Goal: Task Accomplishment & Management: Manage account settings

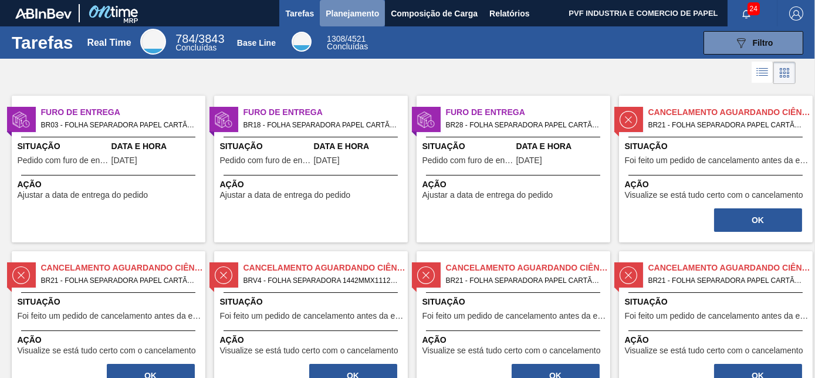
click at [330, 14] on span "Planejamento" at bounding box center [352, 13] width 53 height 14
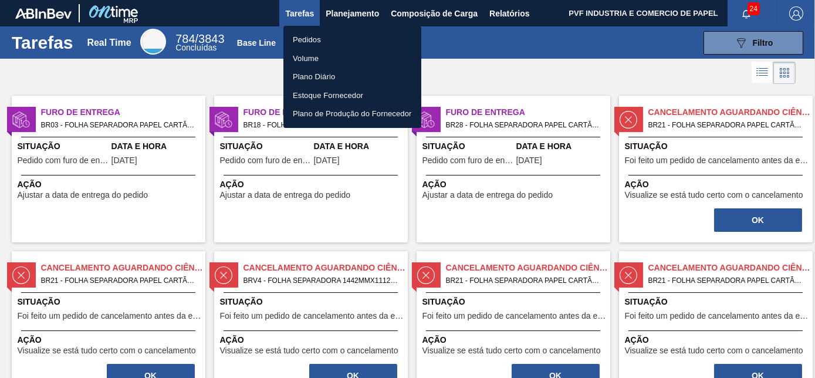
click at [314, 38] on li "Pedidos" at bounding box center [352, 40] width 138 height 19
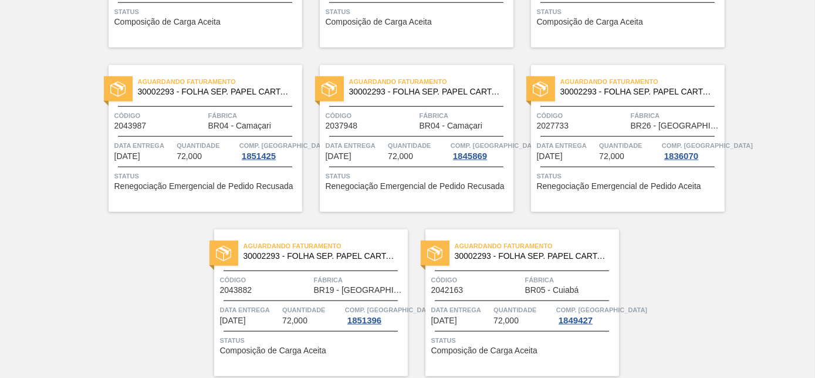
scroll to position [2547, 0]
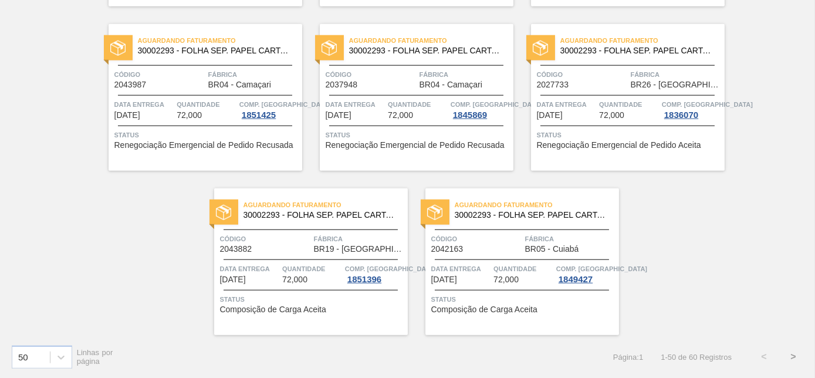
click at [793, 355] on button ">" at bounding box center [792, 356] width 29 height 29
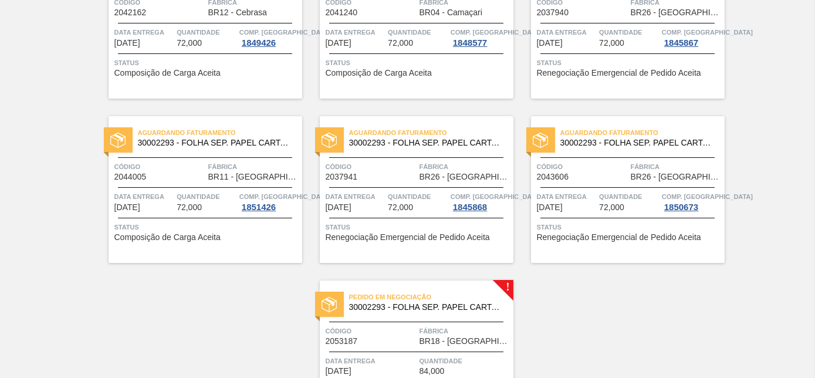
scroll to position [412, 0]
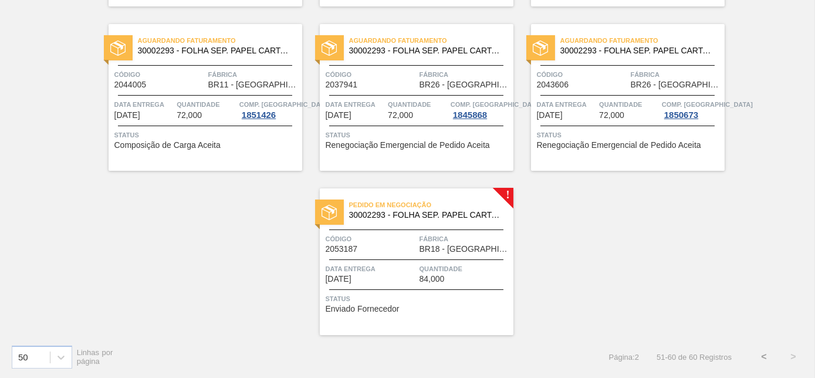
click at [483, 245] on span "BR18 - [GEOGRAPHIC_DATA]" at bounding box center [464, 249] width 91 height 9
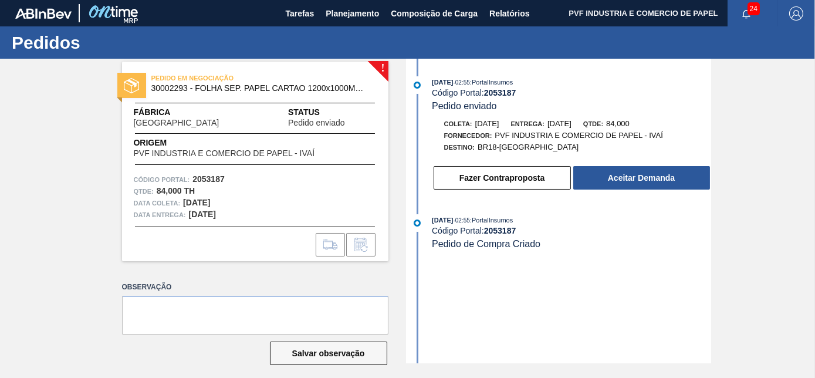
click at [406, 230] on div "[DATE] 02:55 : PortalInsumos Código Portal: 2053187 Pedido enviado [PERSON_NAME…" at bounding box center [558, 211] width 305 height 304
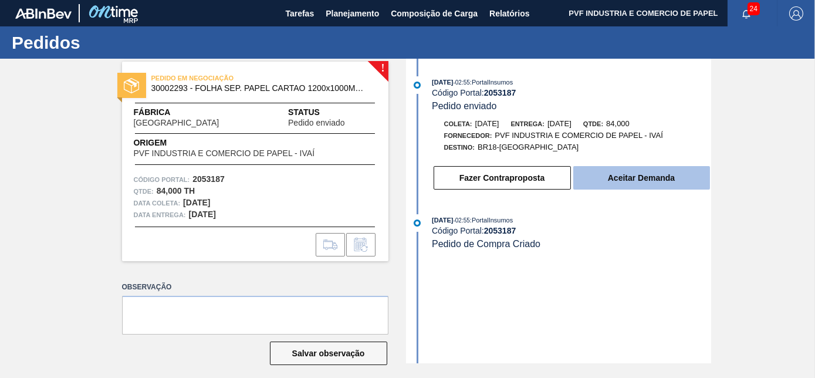
click at [633, 177] on button "Aceitar Demanda" at bounding box center [641, 177] width 137 height 23
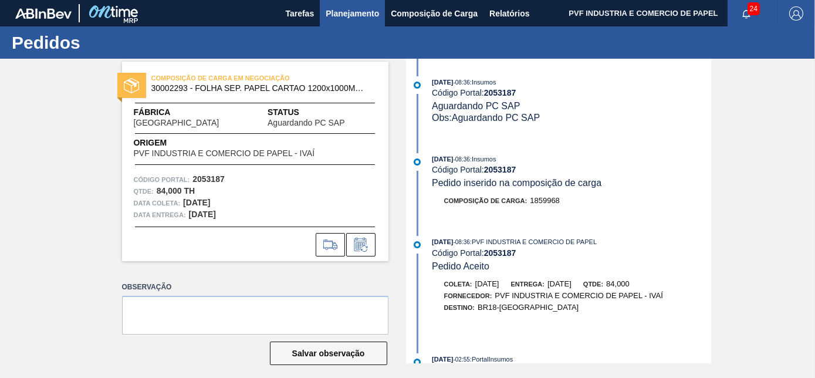
click at [341, 12] on span "Planejamento" at bounding box center [352, 13] width 53 height 14
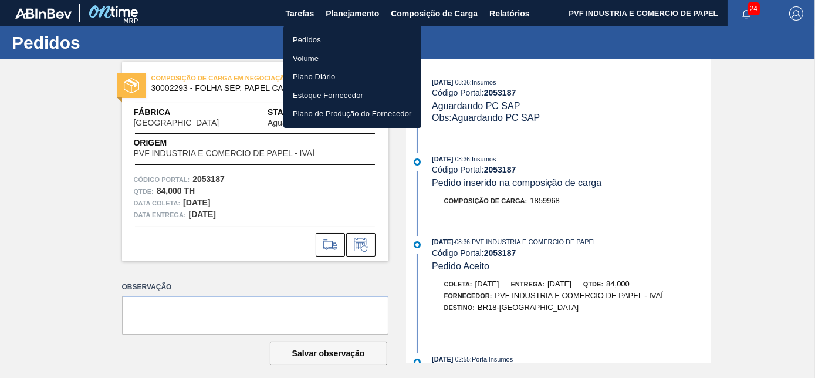
click at [315, 36] on li "Pedidos" at bounding box center [352, 40] width 138 height 19
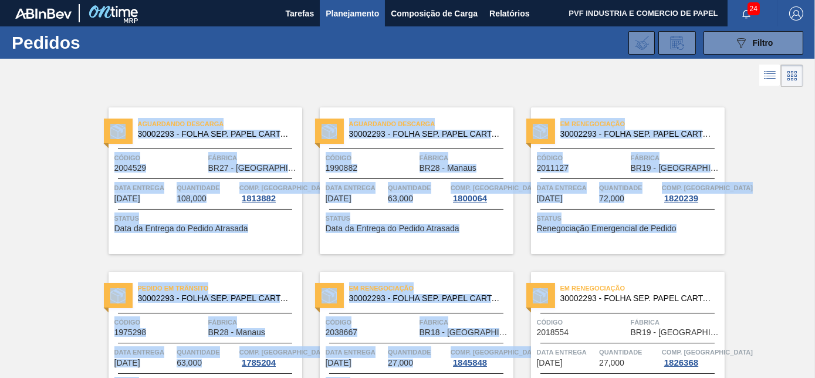
drag, startPoint x: 812, startPoint y: 32, endPoint x: 808, endPoint y: 285, distance: 252.9
click at [808, 285] on main "Tarefas Planejamento Composição de Carga Relatórios PVF INDUSTRIA E COMERCIO DE…" at bounding box center [407, 189] width 815 height 378
drag, startPoint x: 808, startPoint y: 285, endPoint x: 780, endPoint y: 239, distance: 54.0
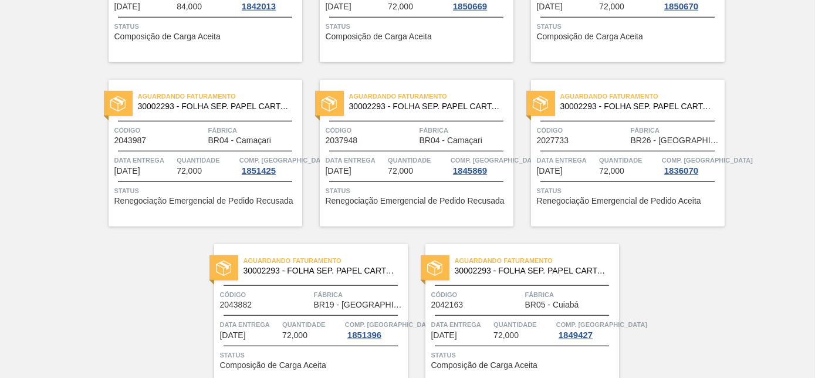
scroll to position [2547, 0]
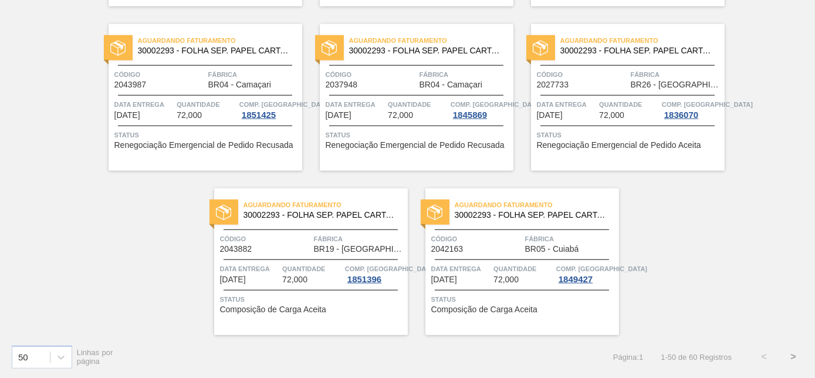
click at [794, 354] on button ">" at bounding box center [792, 356] width 29 height 29
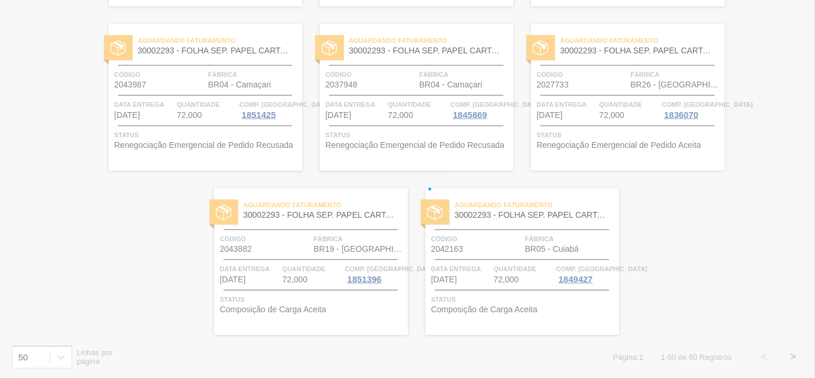
scroll to position [412, 0]
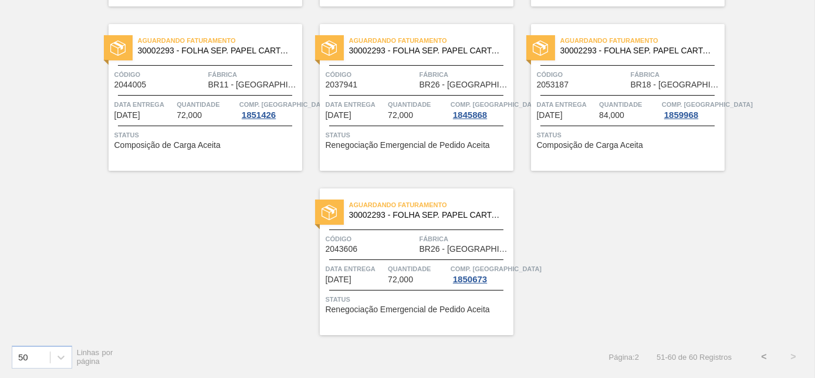
click at [591, 67] on div "Aguardando Faturamento 30002293 - FOLHA SEP. PAPEL CARTAO 1200x1000M 350g Códig…" at bounding box center [628, 97] width 194 height 147
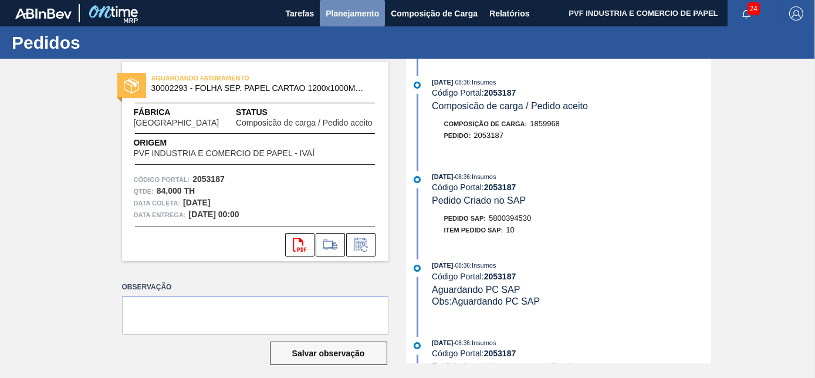
click at [344, 9] on span "Planejamento" at bounding box center [352, 13] width 53 height 14
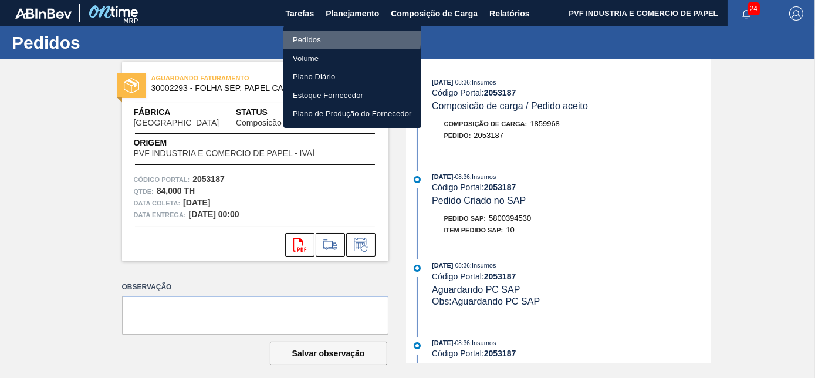
click at [306, 34] on li "Pedidos" at bounding box center [352, 40] width 138 height 19
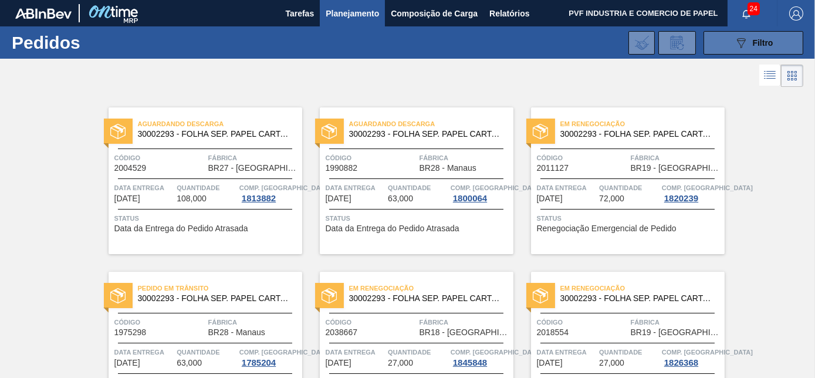
click at [769, 39] on span "Filtro" at bounding box center [763, 42] width 21 height 9
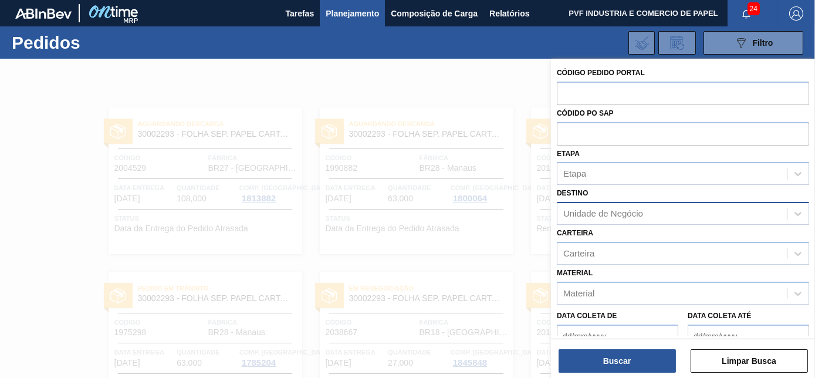
click at [641, 213] on div "Unidade de Negócio" at bounding box center [603, 214] width 80 height 10
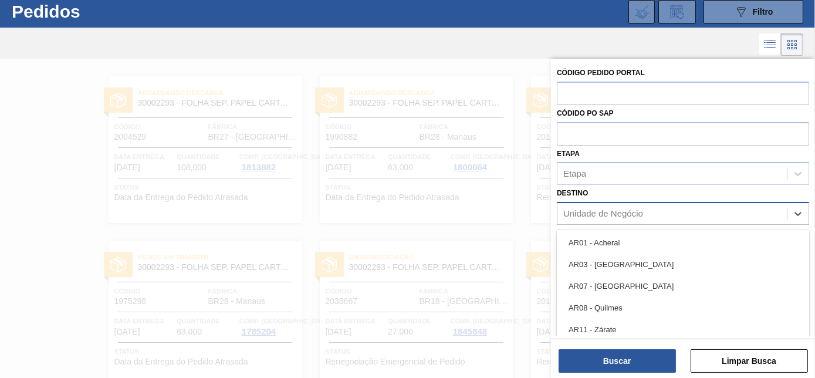
scroll to position [31, 0]
type input "via"
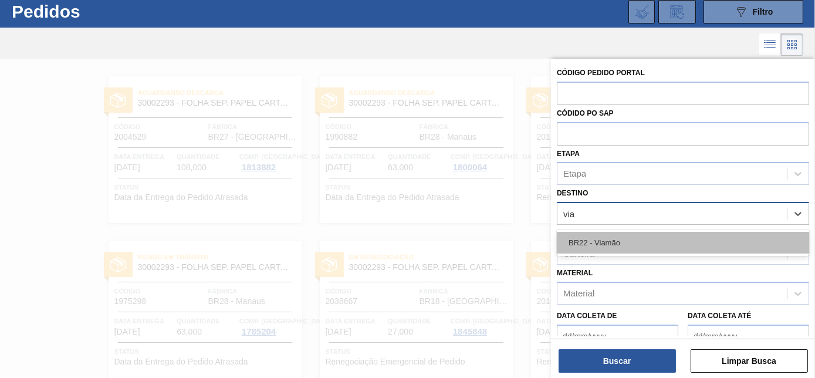
click at [605, 236] on div "BR22 - Viamão" at bounding box center [683, 243] width 252 height 22
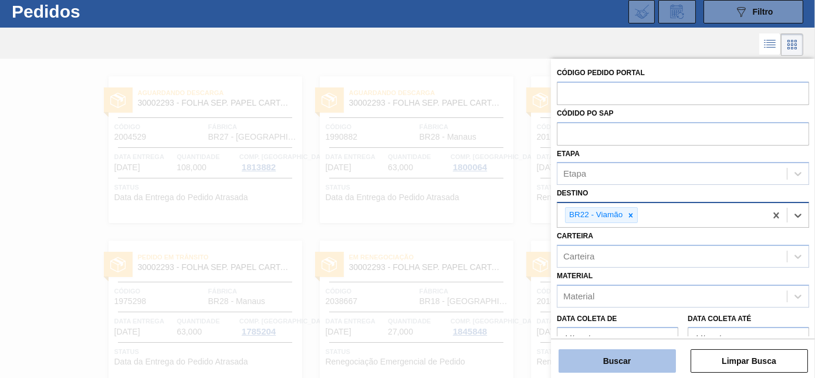
click at [623, 363] on button "Buscar" at bounding box center [616, 360] width 117 height 23
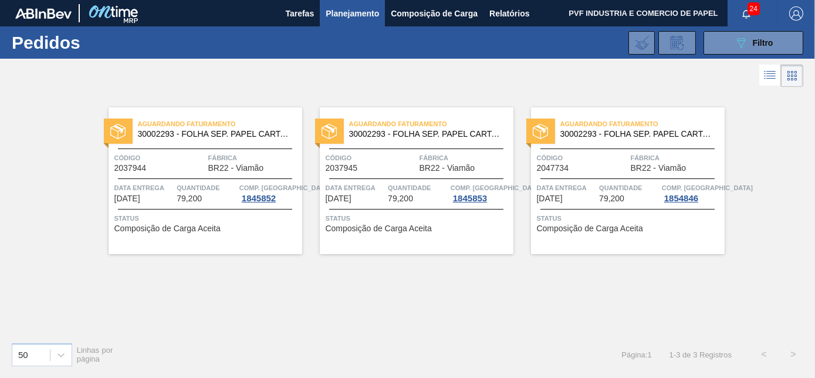
scroll to position [0, 0]
click at [742, 39] on icon "089F7B8B-B2A5-4AFE-B5C0-19BA573D28AC" at bounding box center [741, 43] width 14 height 14
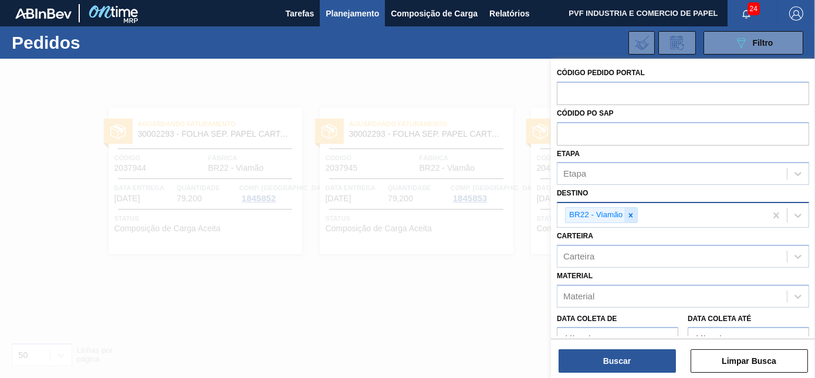
click at [627, 216] on icon at bounding box center [631, 215] width 8 height 8
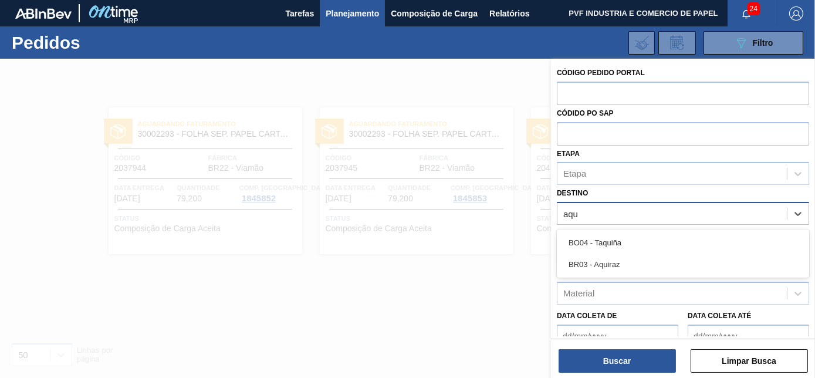
type input "aqui"
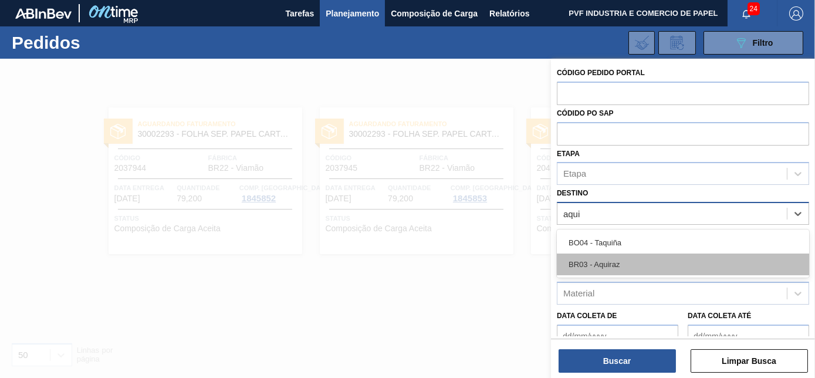
click at [605, 266] on div "BR03 - Aquiraz" at bounding box center [683, 264] width 252 height 22
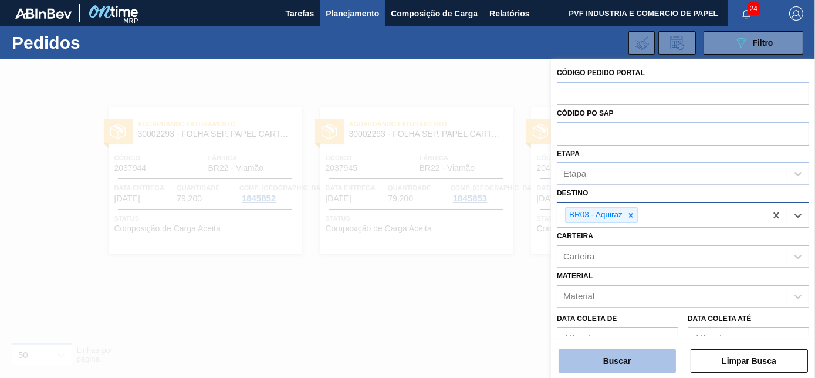
click at [625, 357] on button "Buscar" at bounding box center [616, 360] width 117 height 23
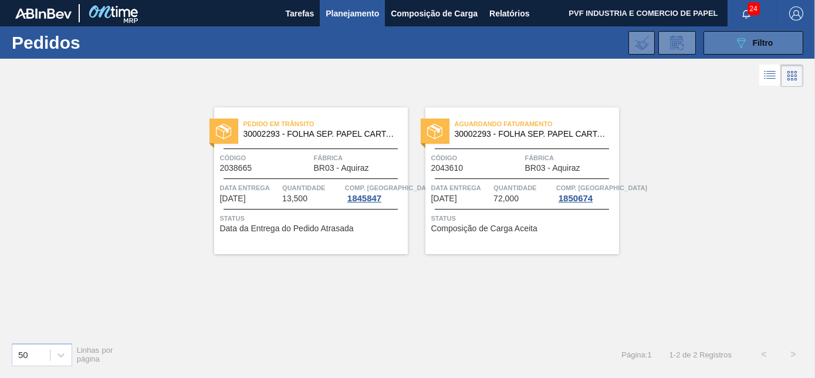
click at [727, 43] on button "089F7B8B-B2A5-4AFE-B5C0-19BA573D28AC Filtro" at bounding box center [753, 42] width 100 height 23
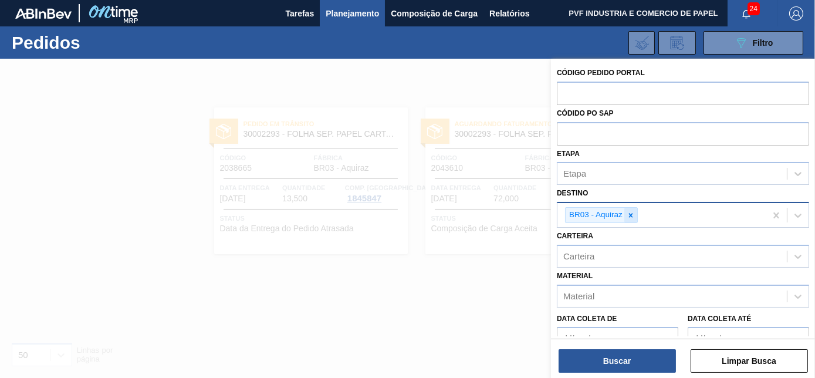
click at [630, 211] on icon at bounding box center [631, 215] width 8 height 8
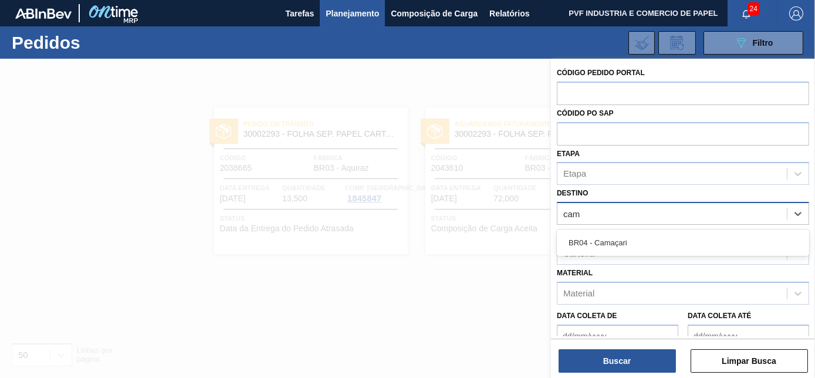
type input "cama"
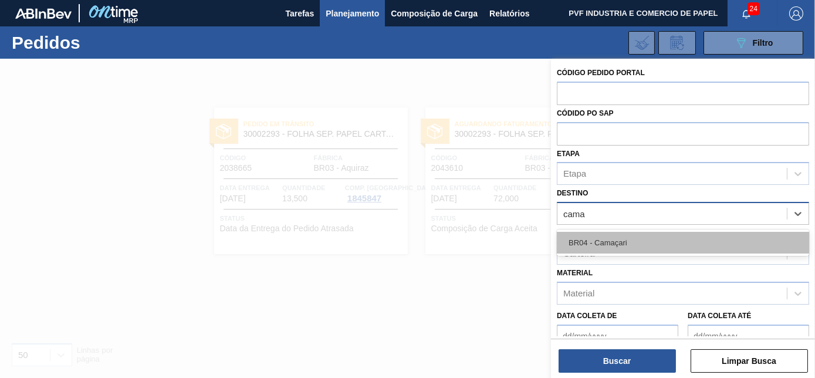
click at [624, 235] on div "BR04 - Camaçari" at bounding box center [683, 243] width 252 height 22
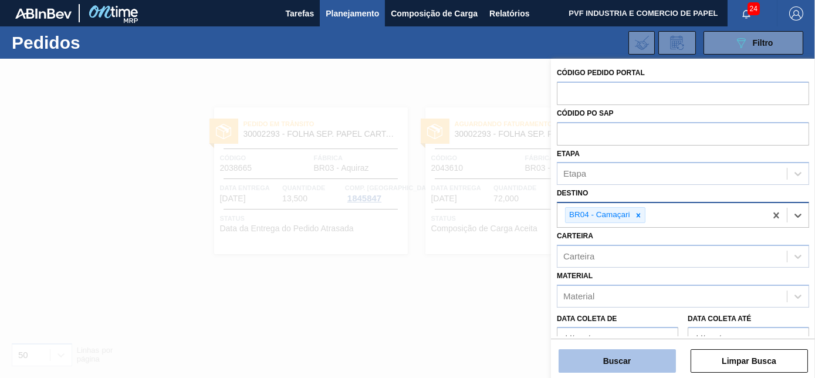
click at [635, 364] on button "Buscar" at bounding box center [616, 360] width 117 height 23
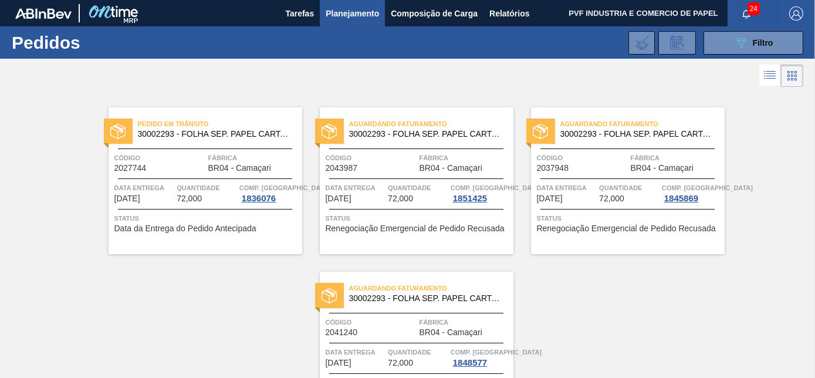
click at [347, 8] on span "Planejamento" at bounding box center [352, 13] width 53 height 14
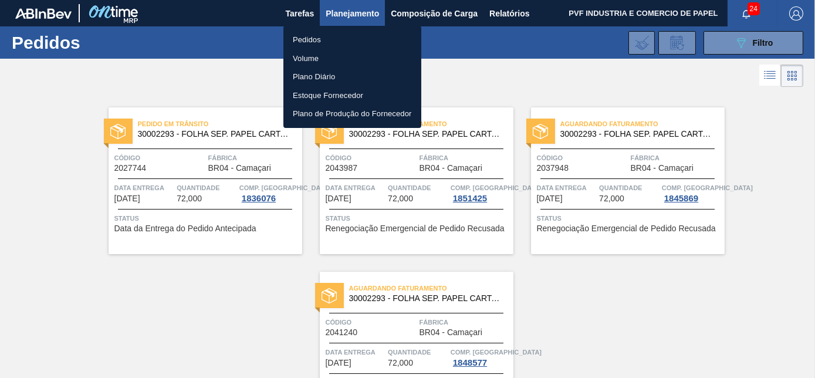
click at [489, 74] on div at bounding box center [407, 189] width 815 height 378
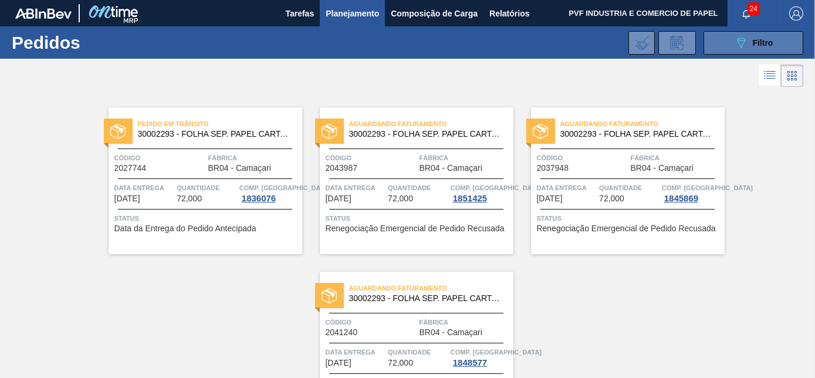
click at [759, 49] on div "089F7B8B-B2A5-4AFE-B5C0-19BA573D28AC Filtro" at bounding box center [753, 43] width 39 height 14
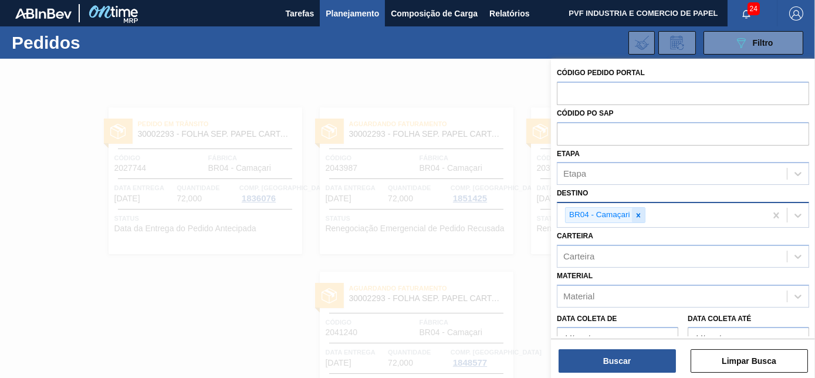
click at [636, 213] on icon at bounding box center [638, 215] width 4 height 4
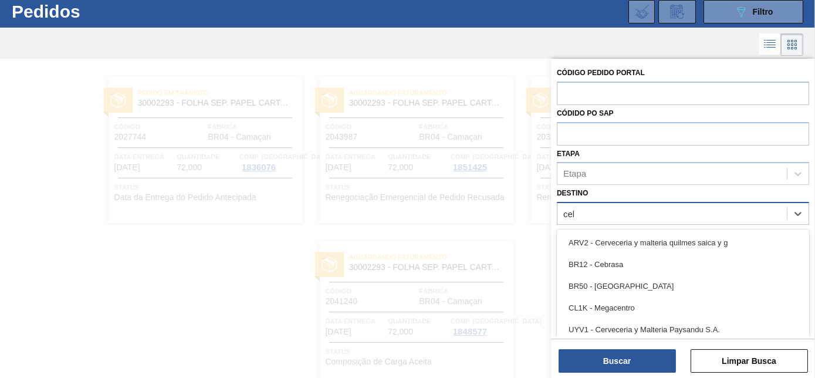
scroll to position [31, 0]
type input "cebr"
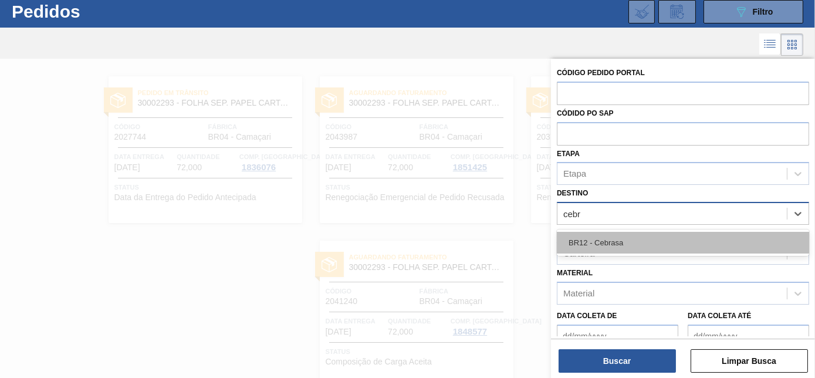
click at [621, 242] on div "BR12 - Cebrasa" at bounding box center [683, 243] width 252 height 22
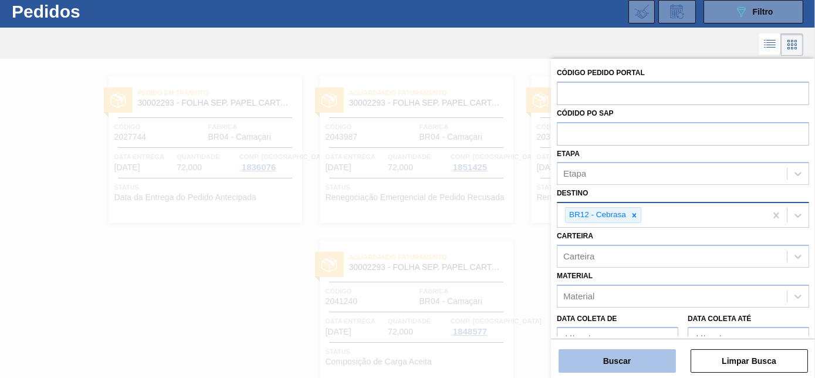
click at [627, 355] on button "Buscar" at bounding box center [616, 360] width 117 height 23
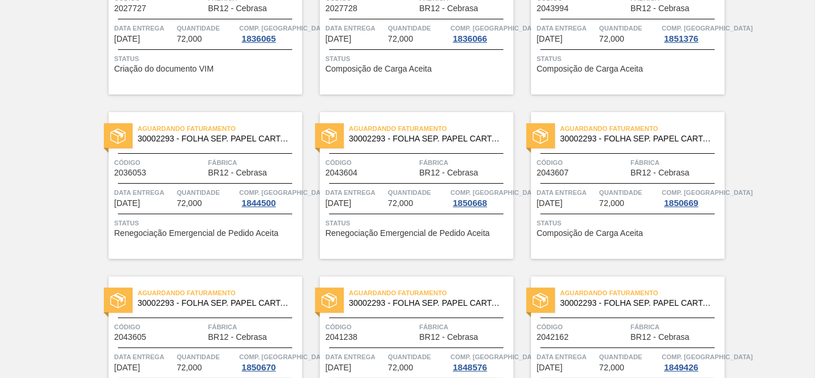
scroll to position [0, 0]
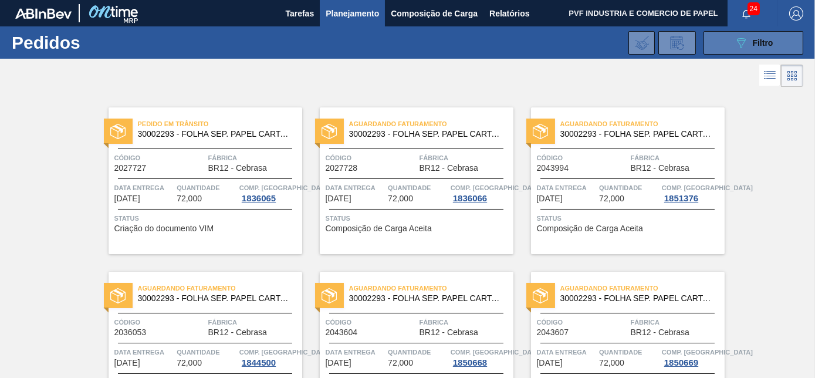
click at [732, 34] on button "089F7B8B-B2A5-4AFE-B5C0-19BA573D28AC Filtro" at bounding box center [753, 42] width 100 height 23
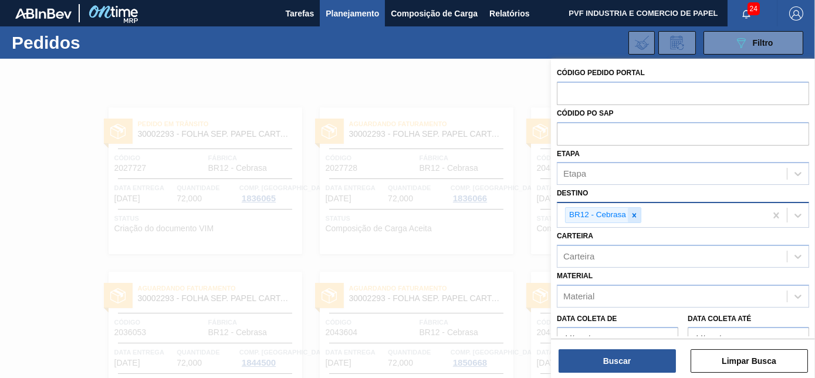
click at [635, 212] on icon at bounding box center [634, 215] width 8 height 8
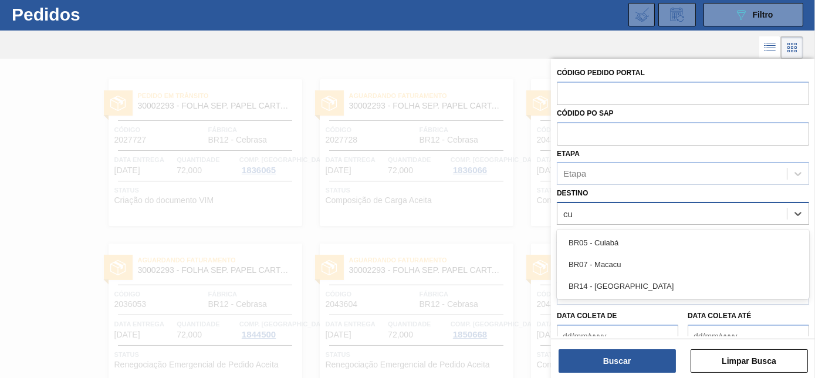
scroll to position [31, 0]
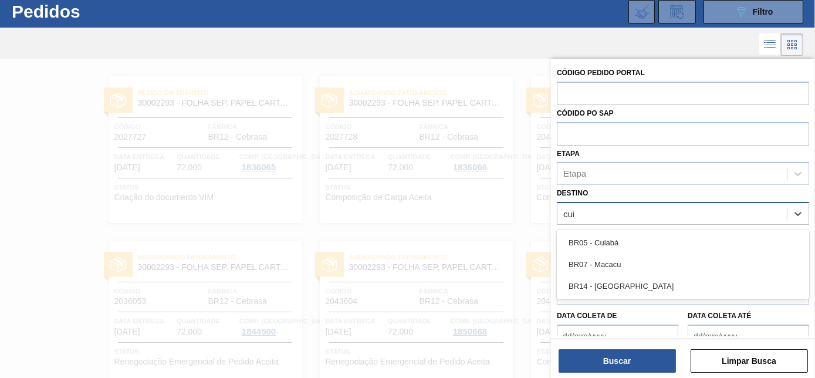
type input "cuia"
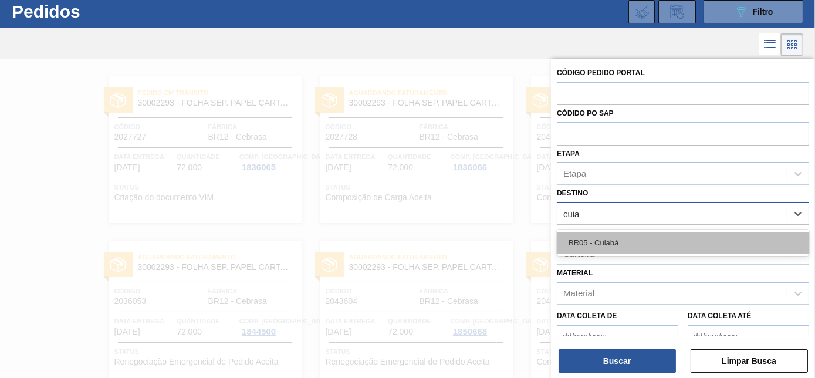
click at [615, 241] on div "BR05 - Cuiabá" at bounding box center [683, 243] width 252 height 22
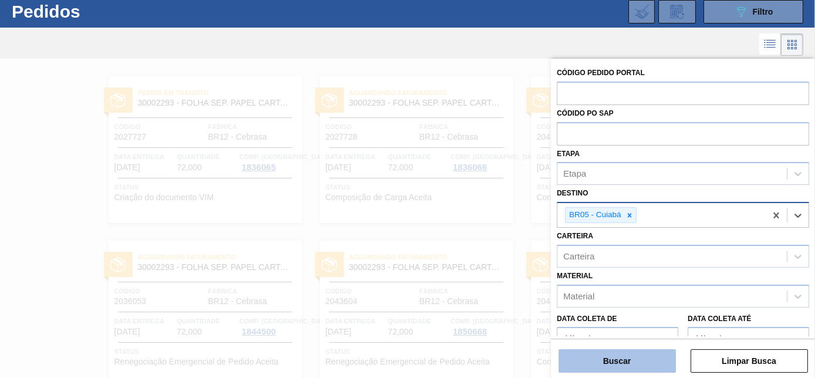
click at [638, 359] on button "Buscar" at bounding box center [616, 360] width 117 height 23
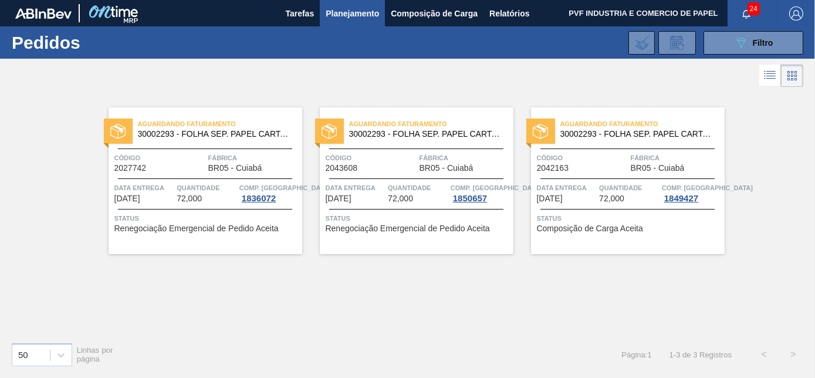
scroll to position [0, 0]
click at [760, 43] on span "Filtro" at bounding box center [763, 42] width 21 height 9
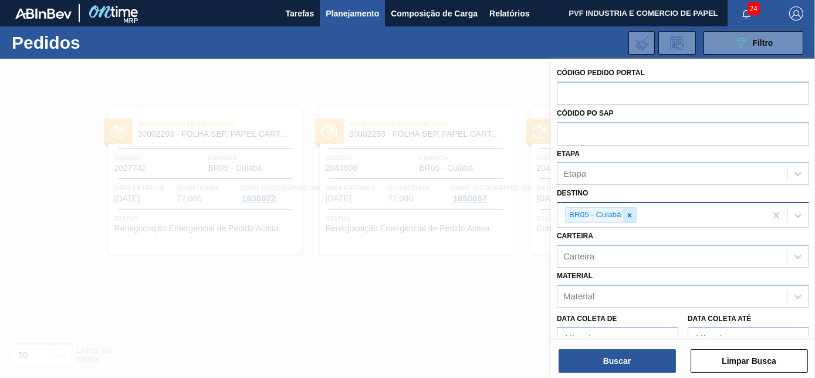
click at [628, 213] on icon at bounding box center [629, 215] width 4 height 4
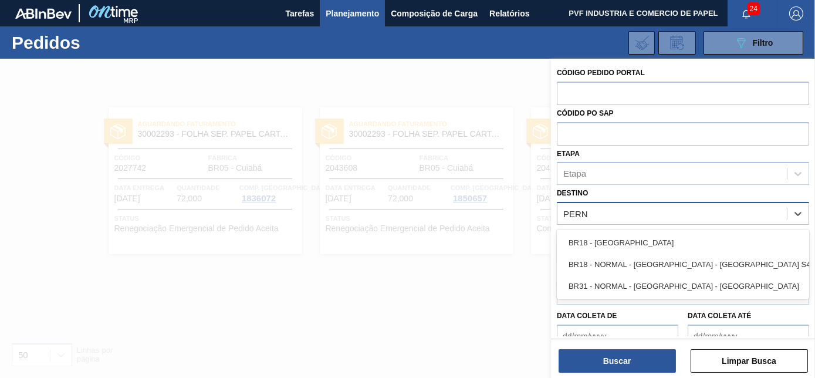
type input "[PERSON_NAME]"
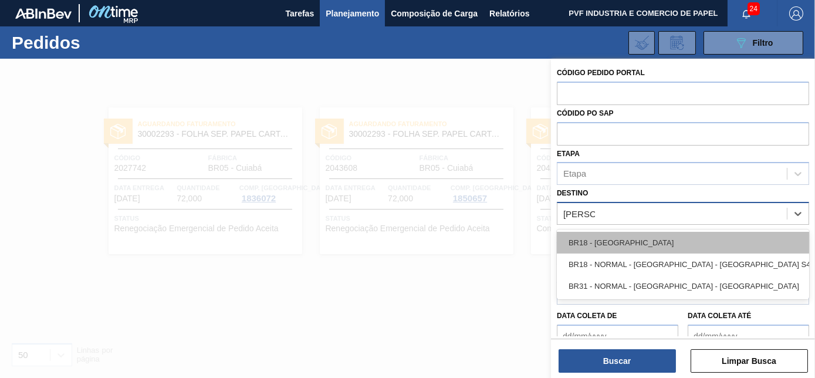
click at [614, 244] on div "BR18 - [GEOGRAPHIC_DATA]" at bounding box center [683, 243] width 252 height 22
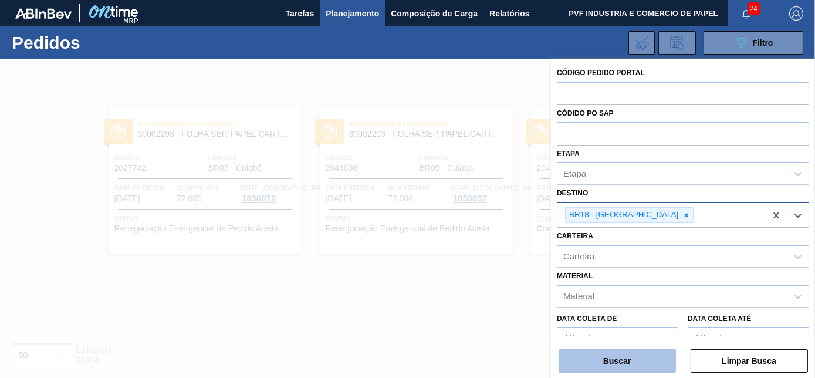
click at [629, 365] on button "Buscar" at bounding box center [616, 360] width 117 height 23
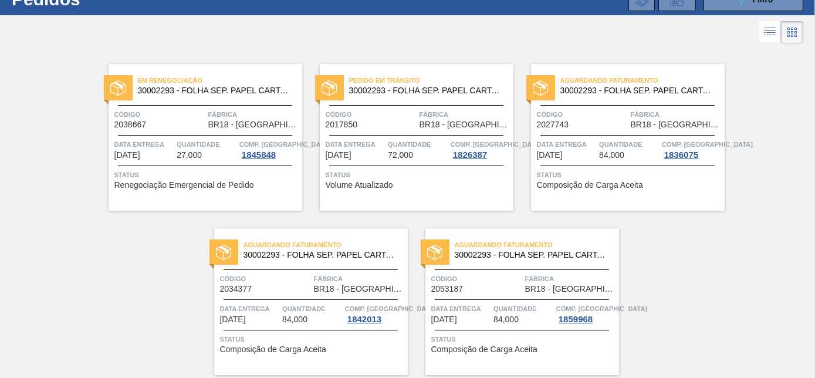
scroll to position [83, 0]
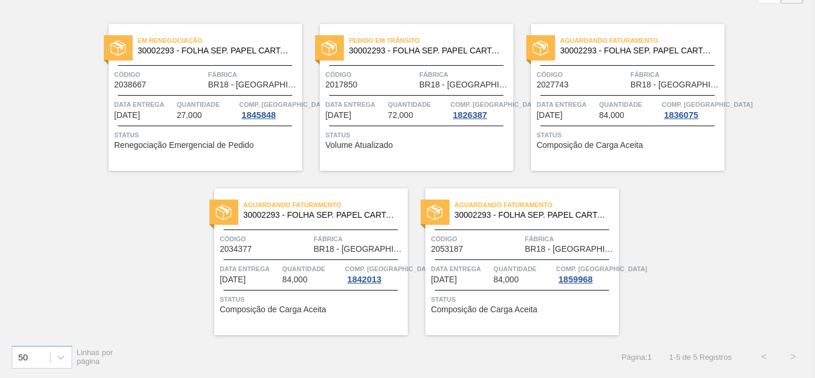
click at [379, 78] on span "Código" at bounding box center [371, 75] width 91 height 12
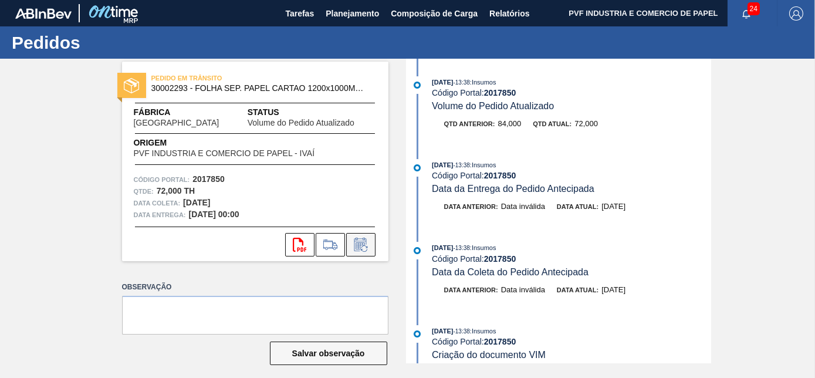
click at [362, 241] on icon at bounding box center [360, 245] width 19 height 14
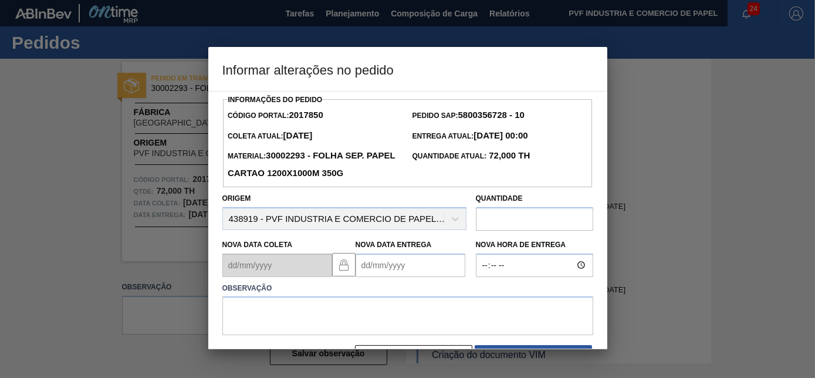
click at [408, 263] on Entrega2017850 "Nova Data Entrega" at bounding box center [411, 264] width 110 height 23
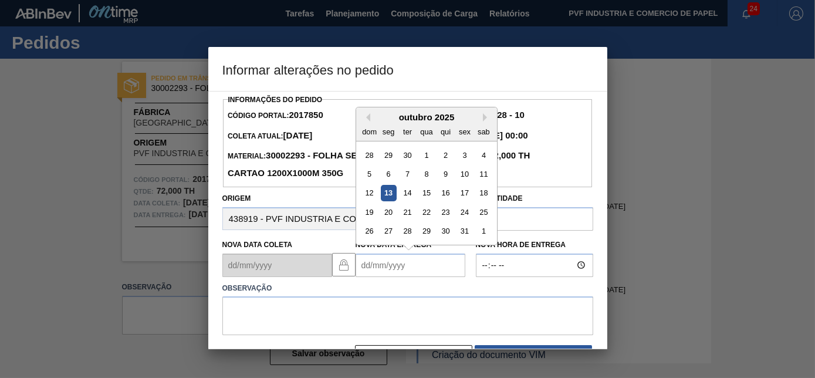
click at [392, 190] on div "13" at bounding box center [388, 193] width 16 height 16
type Entrega2017850 "[DATE]"
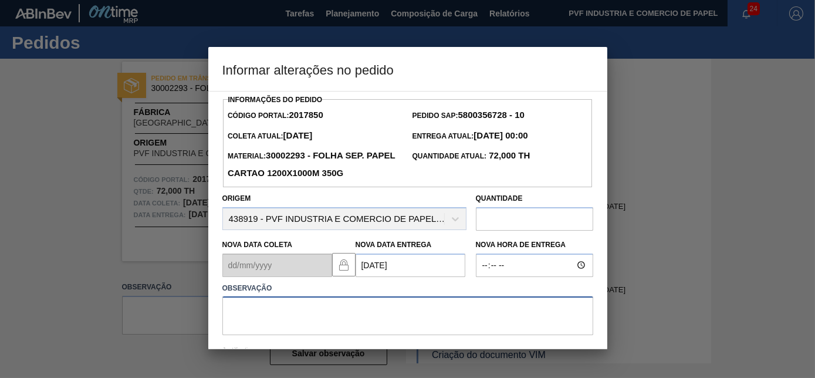
click at [347, 300] on textarea at bounding box center [407, 315] width 371 height 39
type textarea "O"
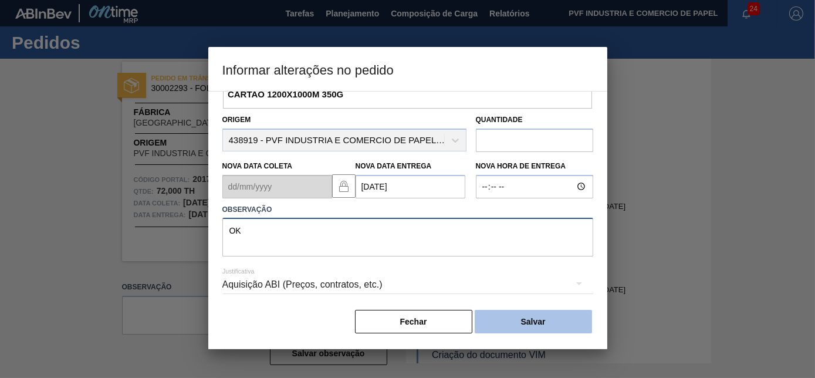
type textarea "OK"
click at [527, 321] on button "Salvar" at bounding box center [533, 321] width 117 height 23
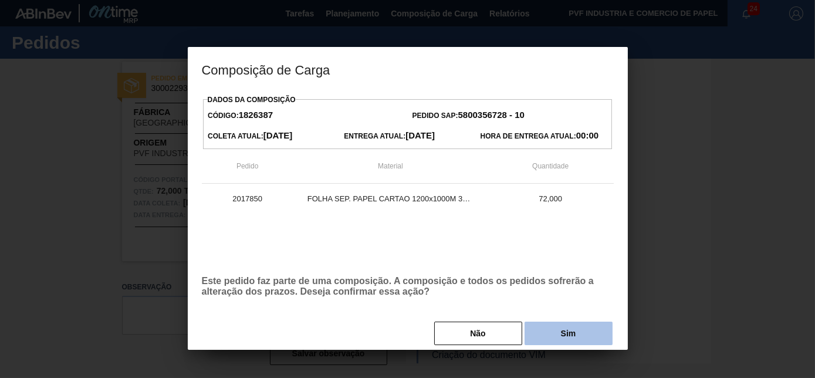
click at [547, 336] on button "Sim" at bounding box center [568, 332] width 88 height 23
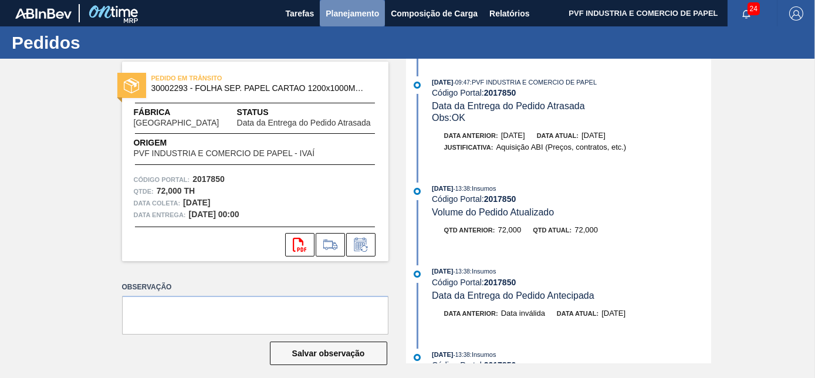
click at [348, 14] on span "Planejamento" at bounding box center [352, 13] width 53 height 14
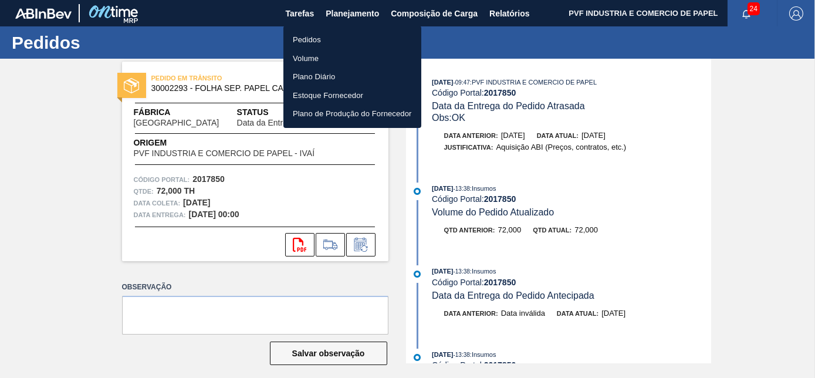
click at [311, 38] on li "Pedidos" at bounding box center [352, 40] width 138 height 19
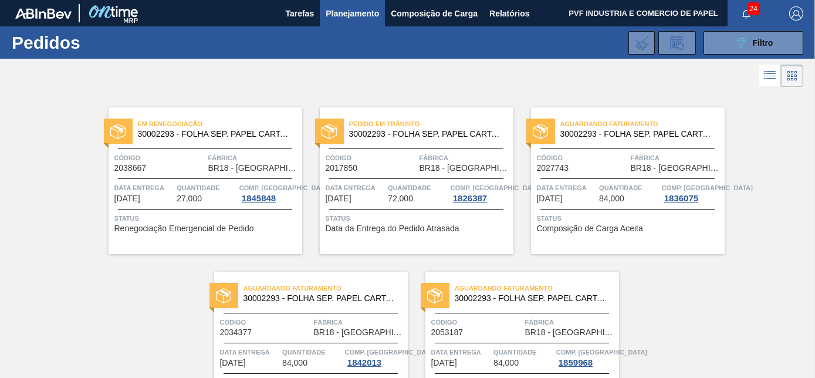
click at [234, 158] on span "Fábrica" at bounding box center [253, 158] width 91 height 12
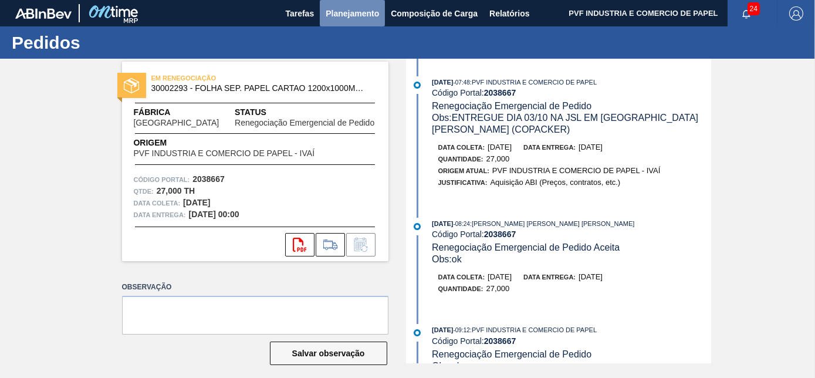
click at [348, 15] on span "Planejamento" at bounding box center [352, 13] width 53 height 14
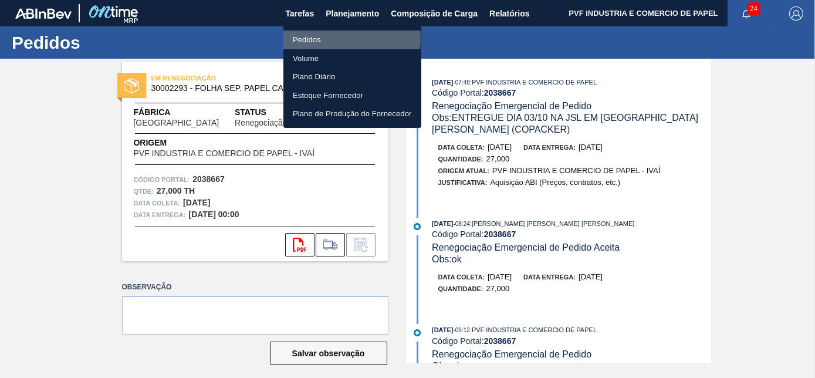
click at [306, 39] on li "Pedidos" at bounding box center [352, 40] width 138 height 19
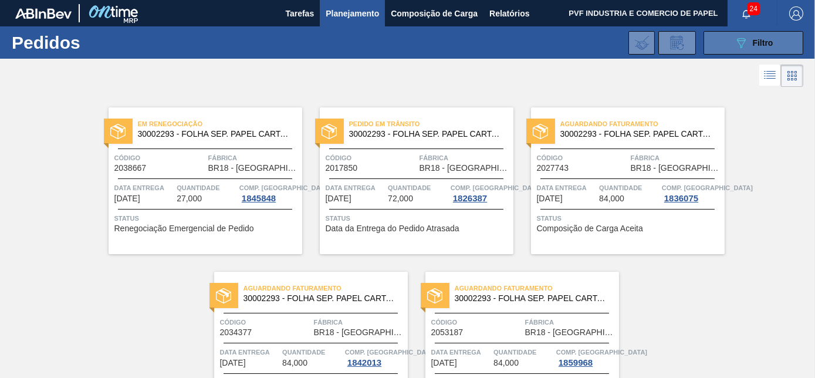
click at [757, 38] on span "Filtro" at bounding box center [763, 42] width 21 height 9
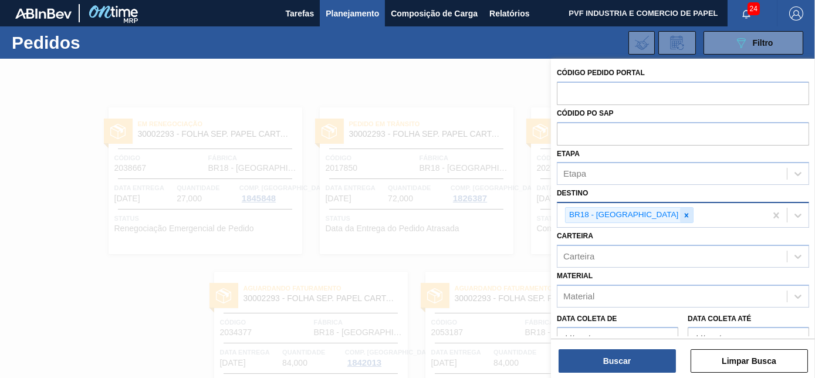
click at [682, 212] on icon at bounding box center [686, 215] width 8 height 8
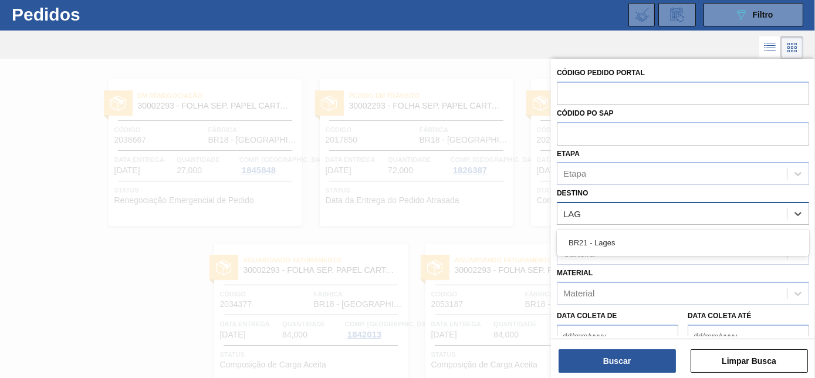
scroll to position [31, 0]
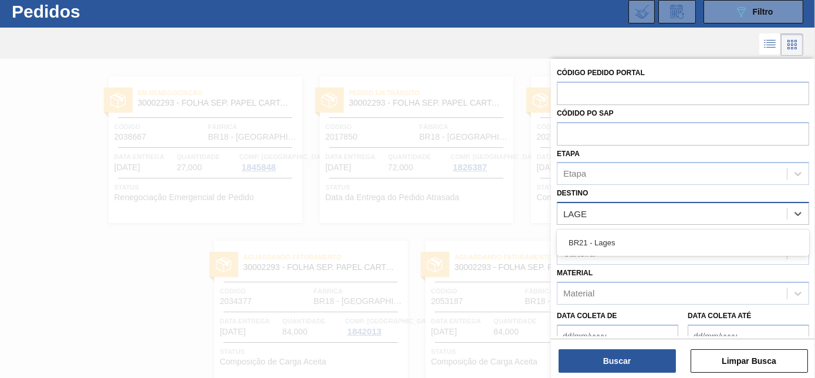
type input "LAGES"
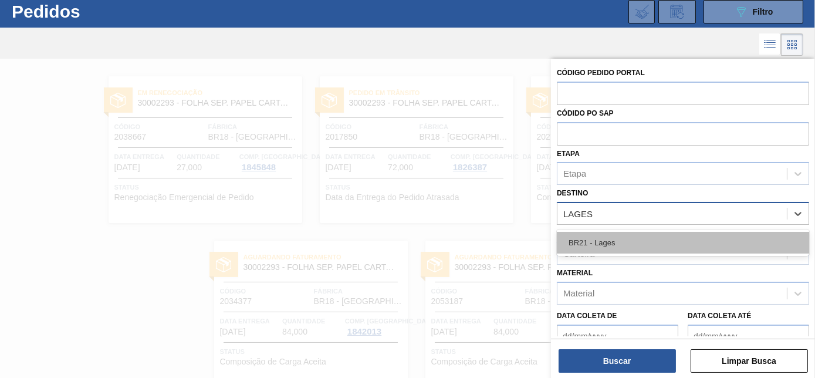
click at [633, 241] on div "BR21 - Lages" at bounding box center [683, 243] width 252 height 22
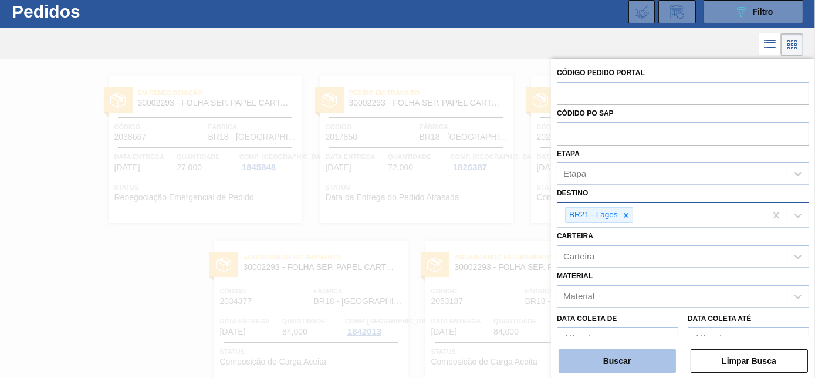
click at [625, 361] on button "Buscar" at bounding box center [616, 360] width 117 height 23
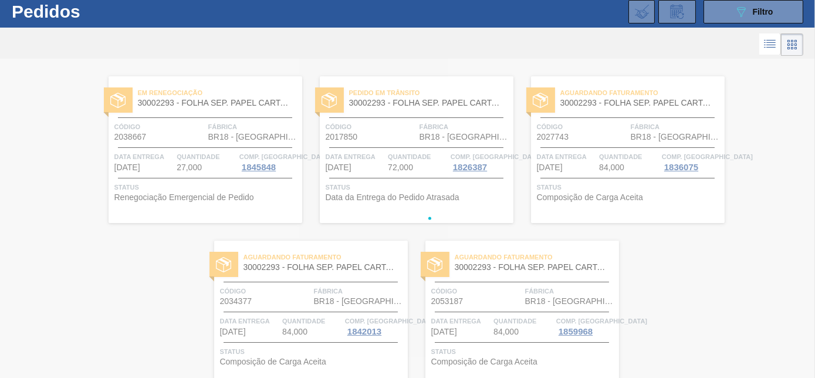
scroll to position [0, 0]
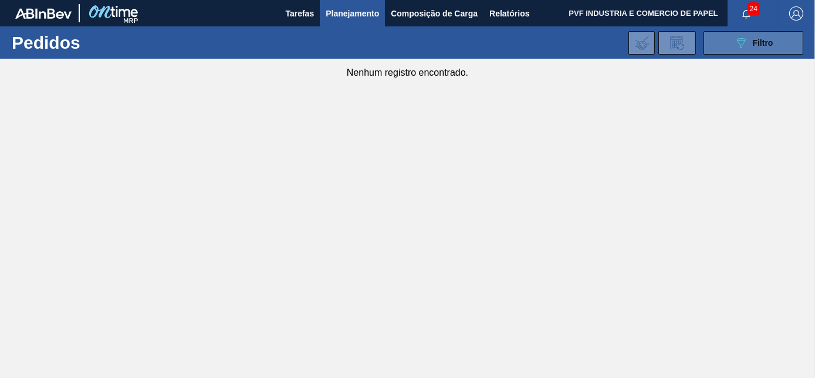
click at [761, 46] on span "Filtro" at bounding box center [763, 42] width 21 height 9
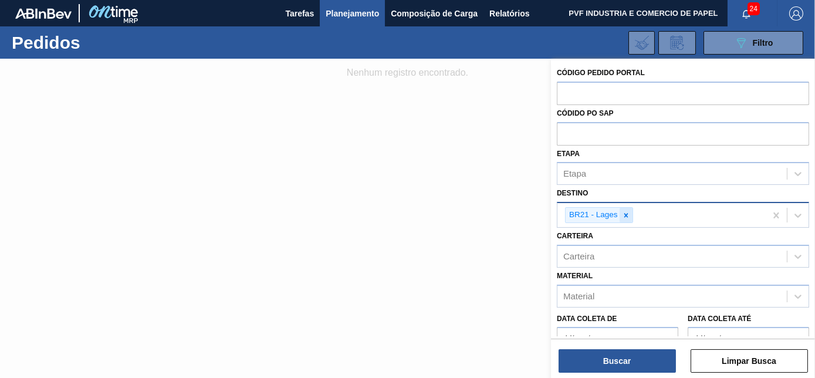
click at [628, 211] on icon at bounding box center [626, 215] width 8 height 8
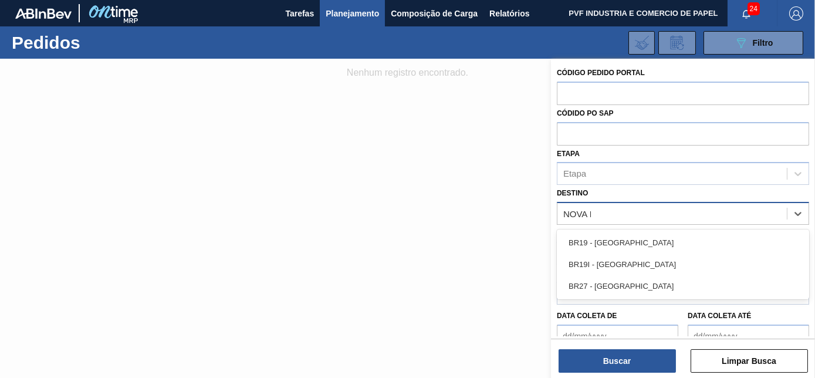
type input "NOVA MI"
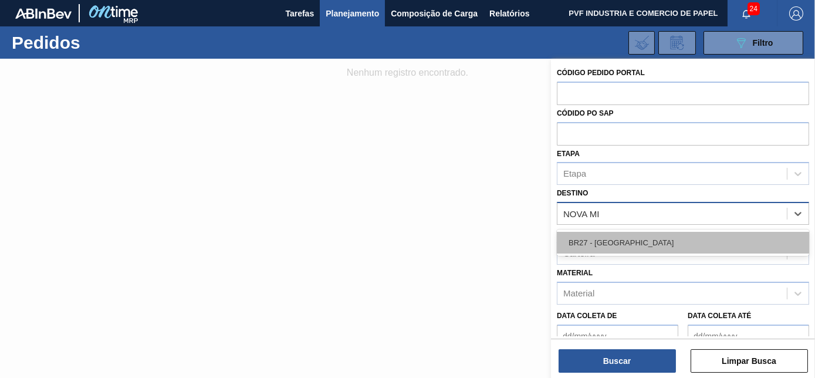
click at [628, 241] on div "BR27 - [GEOGRAPHIC_DATA]" at bounding box center [683, 243] width 252 height 22
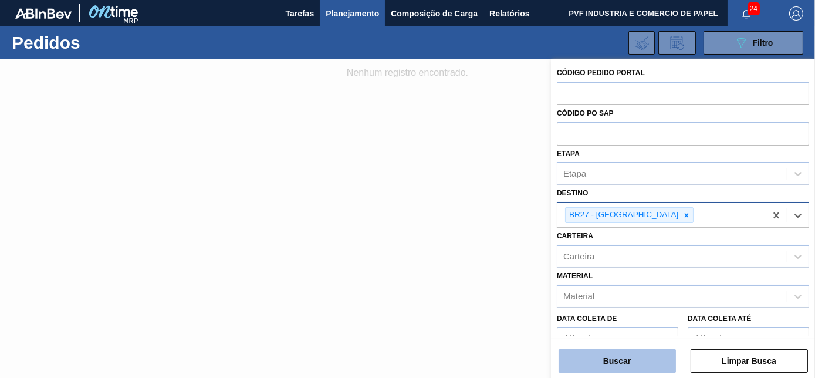
click at [646, 363] on button "Buscar" at bounding box center [616, 360] width 117 height 23
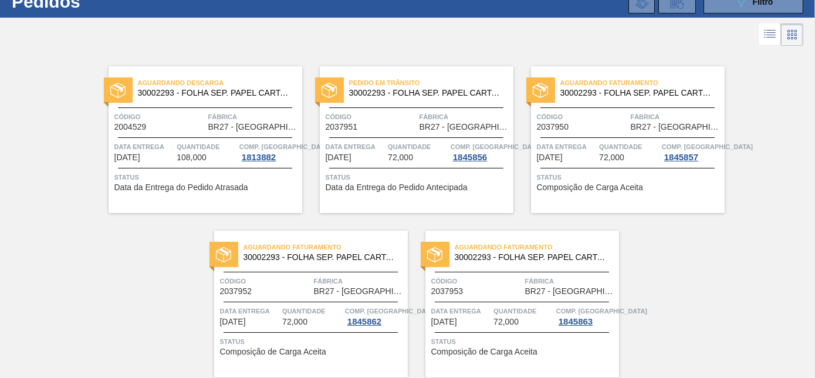
scroll to position [83, 0]
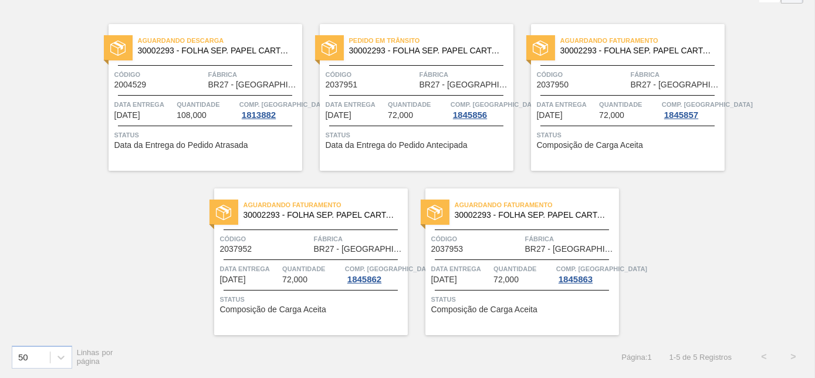
click at [238, 83] on span "BR27 - [GEOGRAPHIC_DATA]" at bounding box center [253, 84] width 91 height 9
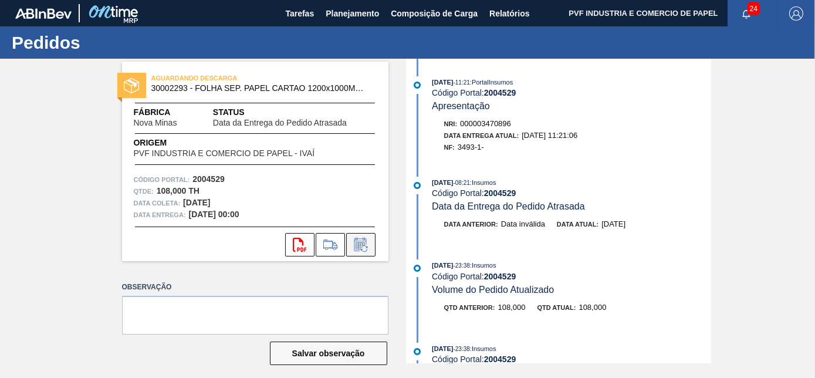
click at [363, 245] on icon at bounding box center [364, 248] width 6 height 6
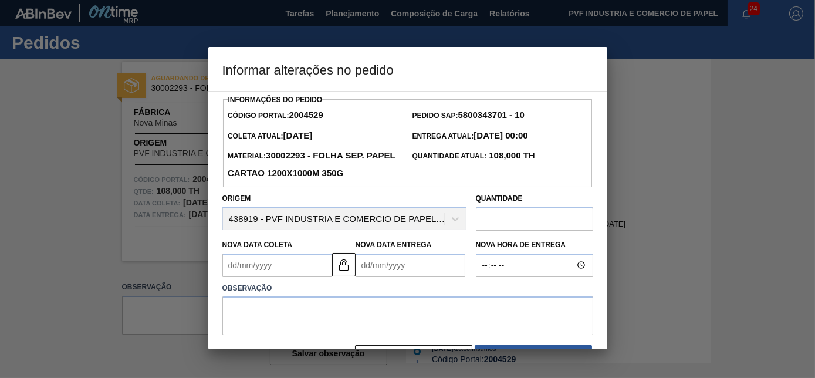
click at [277, 270] on Coleta2004529 "Nova Data Coleta" at bounding box center [277, 264] width 110 height 23
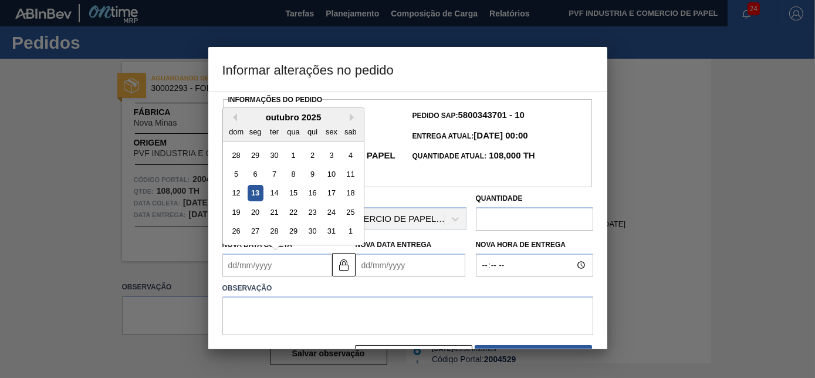
click at [259, 197] on div "13" at bounding box center [255, 193] width 16 height 16
type Coleta2004529 "[DATE]"
type Entrega2004529 "[DATE]"
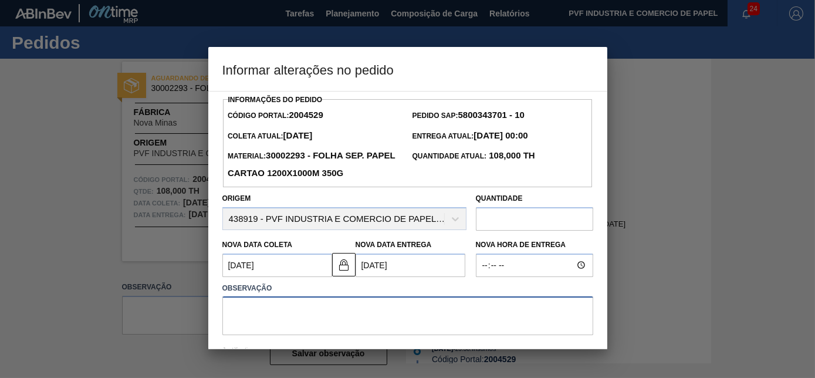
click at [282, 306] on textarea at bounding box center [407, 315] width 371 height 39
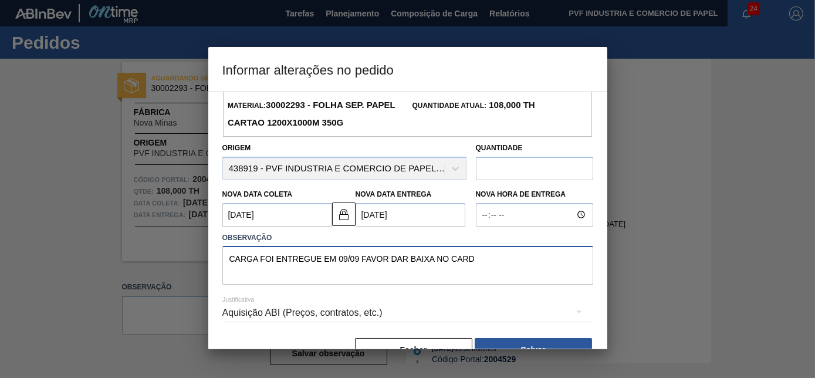
scroll to position [81, 0]
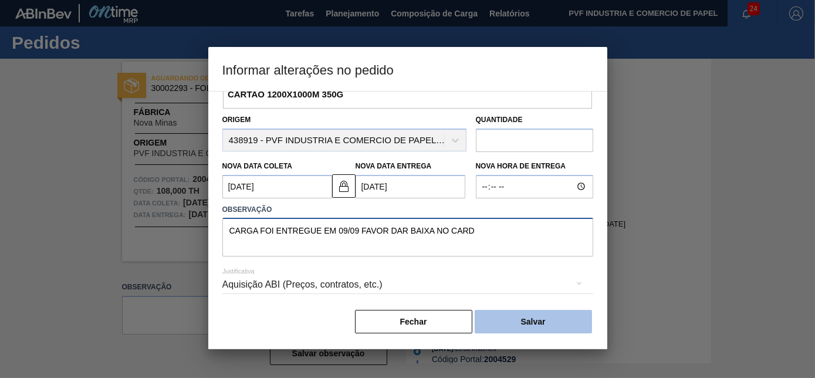
type textarea "CARGA FOI ENTREGUE EM 09/09 FAVOR DAR BAIXA NO CARD"
click at [520, 324] on button "Salvar" at bounding box center [533, 321] width 117 height 23
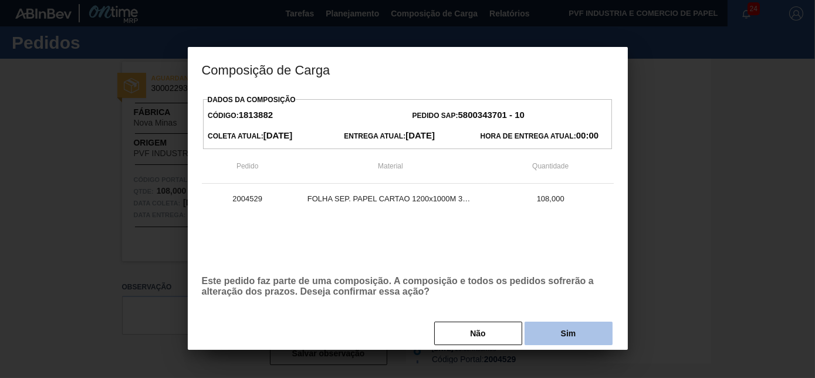
click at [560, 339] on button "Sim" at bounding box center [568, 332] width 88 height 23
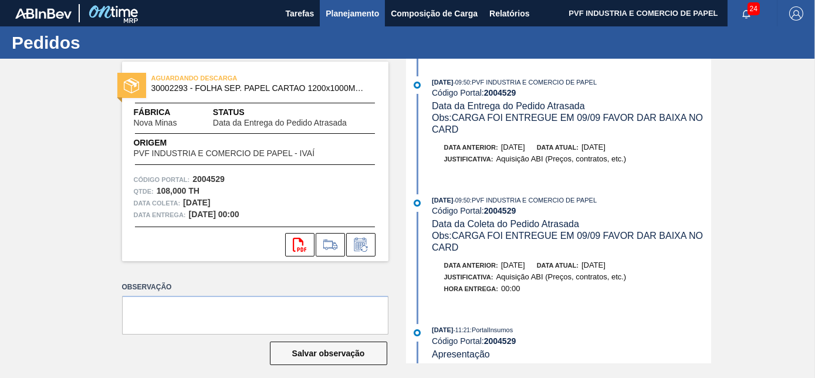
click at [349, 12] on span "Planejamento" at bounding box center [352, 13] width 53 height 14
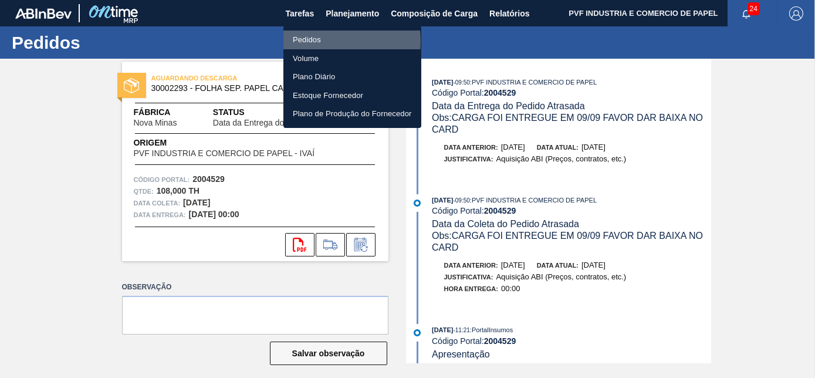
click at [310, 41] on li "Pedidos" at bounding box center [352, 40] width 138 height 19
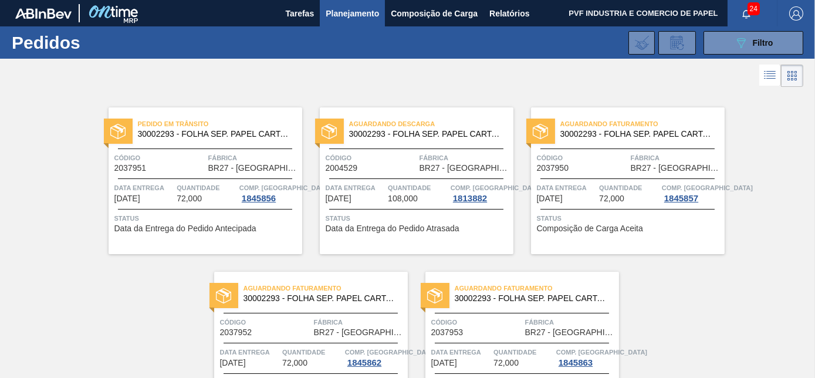
click at [197, 166] on div "Código 2037951" at bounding box center [159, 162] width 91 height 21
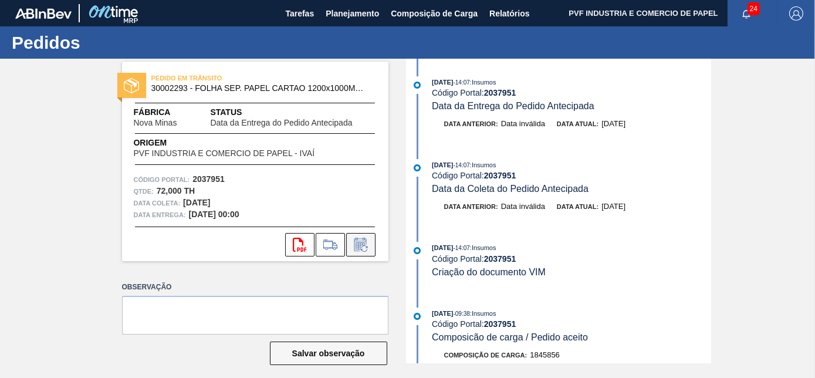
click at [360, 241] on icon at bounding box center [360, 245] width 19 height 14
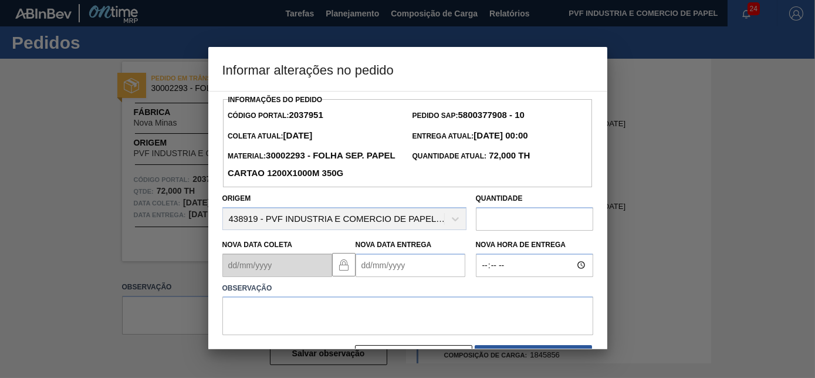
click at [373, 275] on Entrega2037951 "Nova Data Entrega" at bounding box center [411, 264] width 110 height 23
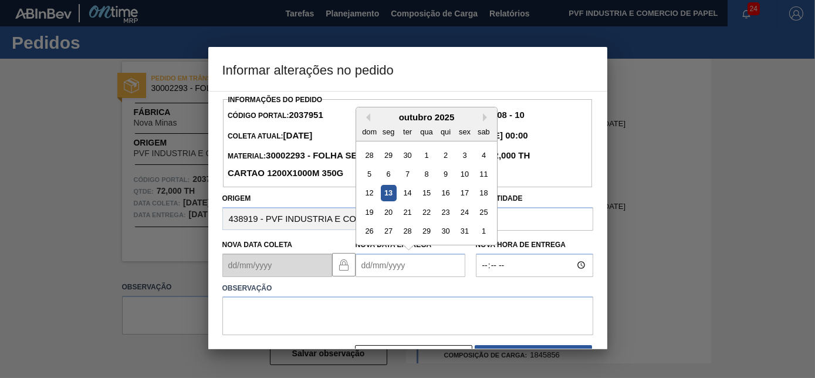
click at [391, 195] on div "13" at bounding box center [388, 193] width 16 height 16
type Entrega2037951 "[DATE]"
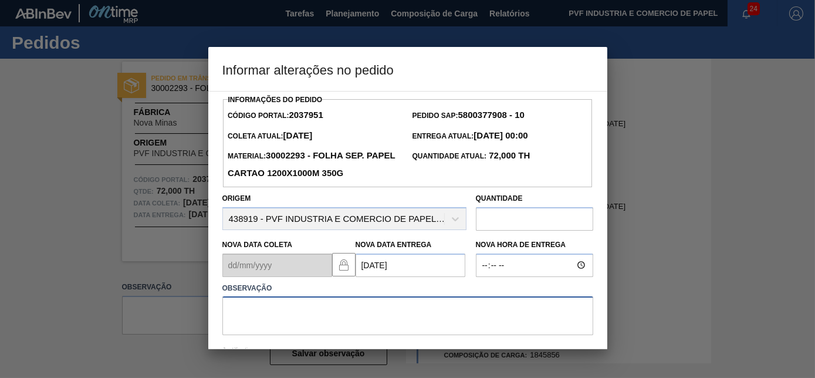
click at [314, 310] on textarea at bounding box center [407, 315] width 371 height 39
type textarea "E"
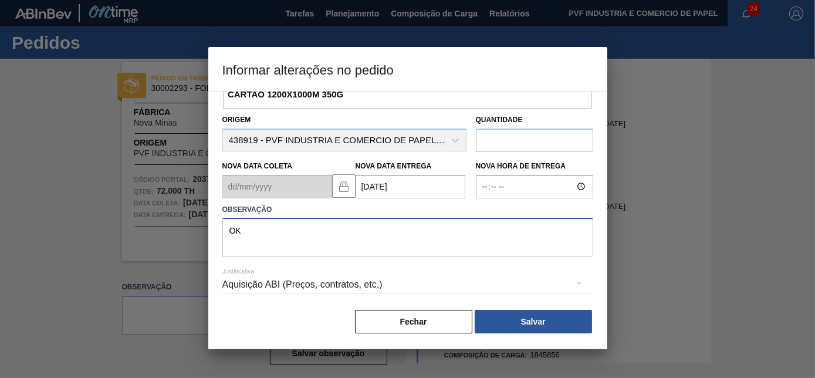
scroll to position [81, 0]
type textarea "OK"
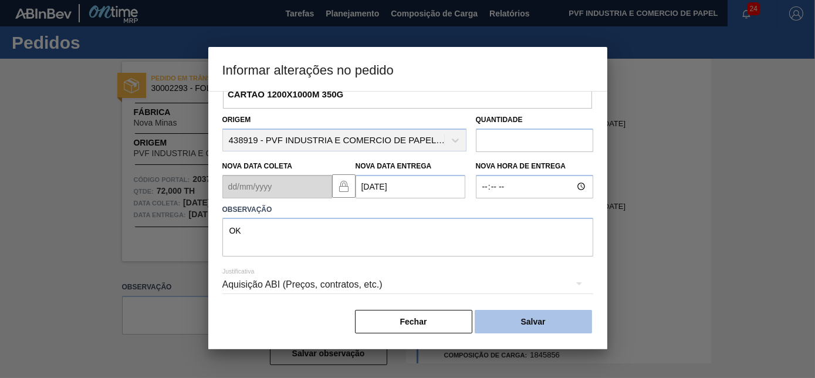
click at [537, 329] on button "Salvar" at bounding box center [533, 321] width 117 height 23
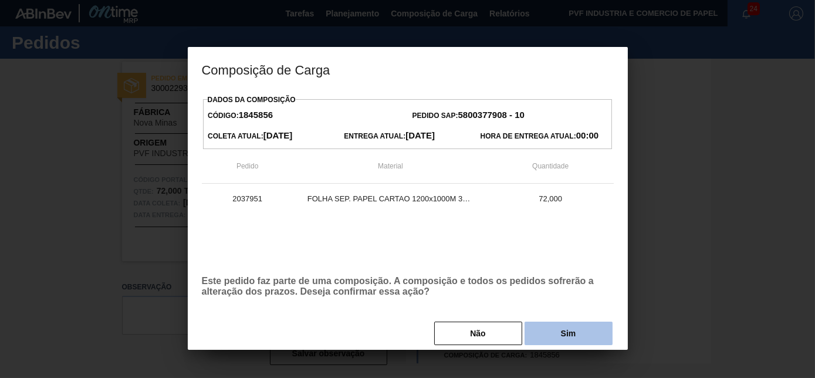
click at [568, 340] on button "Sim" at bounding box center [568, 332] width 88 height 23
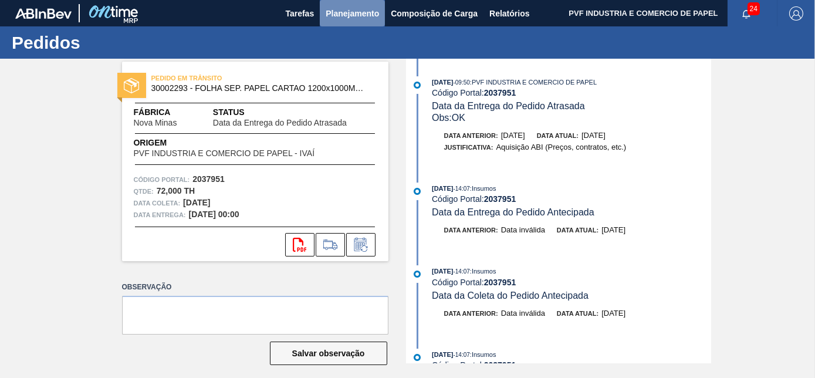
click at [357, 11] on span "Planejamento" at bounding box center [352, 13] width 53 height 14
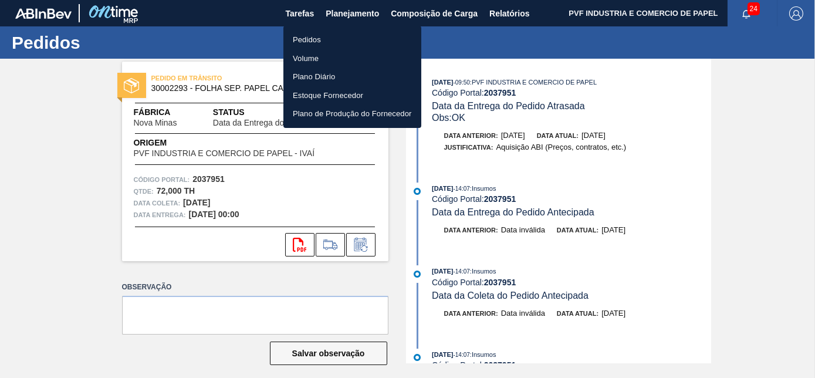
click at [303, 42] on li "Pedidos" at bounding box center [352, 40] width 138 height 19
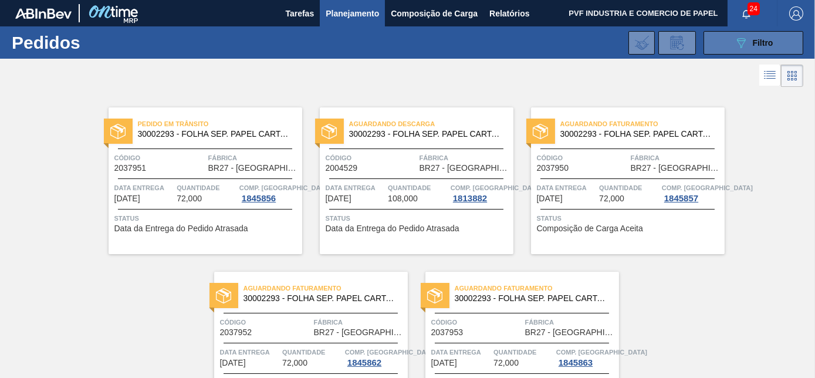
click at [736, 42] on icon "089F7B8B-B2A5-4AFE-B5C0-19BA573D28AC" at bounding box center [741, 43] width 14 height 14
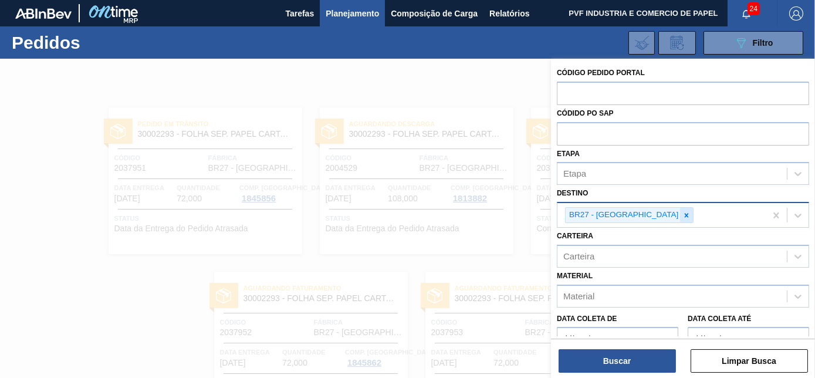
click at [685, 214] on icon at bounding box center [687, 215] width 4 height 4
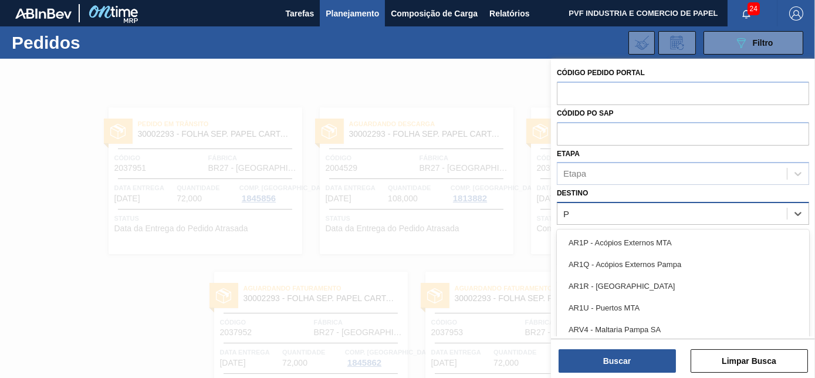
scroll to position [31, 0]
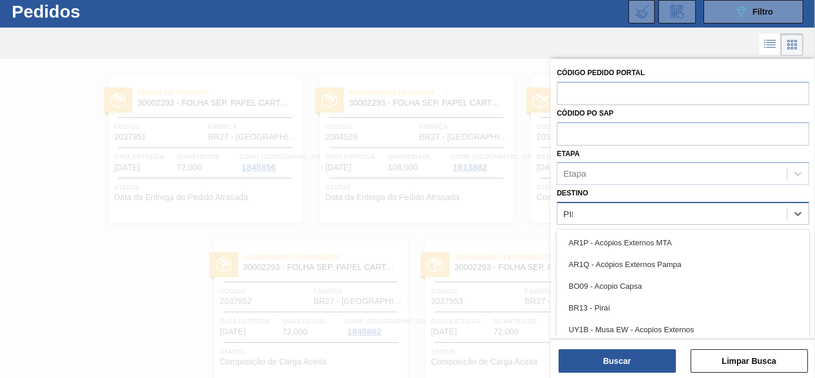
type input "PIRA"
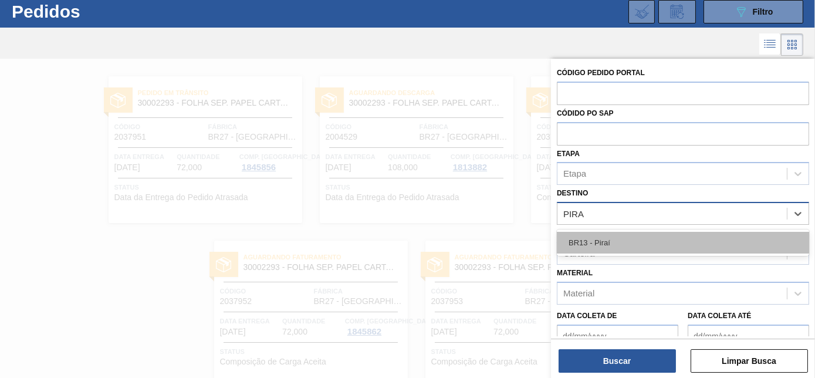
click at [635, 233] on div "BR13 - Piraí" at bounding box center [683, 243] width 252 height 22
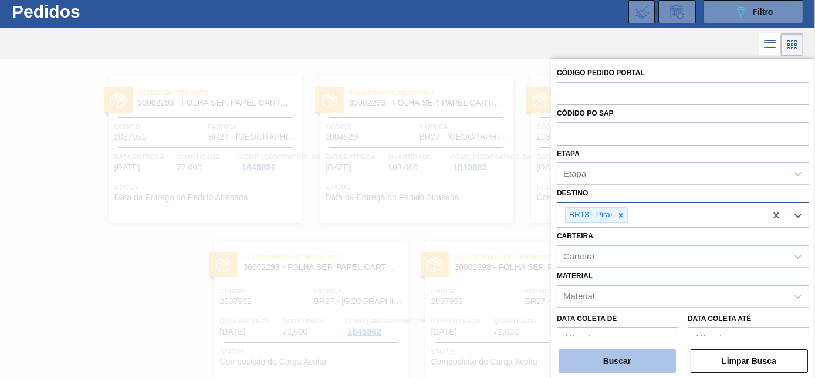
click at [619, 358] on button "Buscar" at bounding box center [616, 360] width 117 height 23
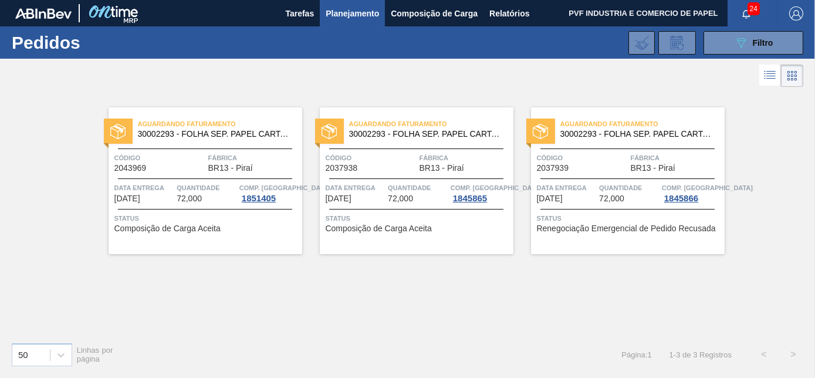
scroll to position [0, 0]
click at [726, 37] on button "089F7B8B-B2A5-4AFE-B5C0-19BA573D28AC Filtro" at bounding box center [753, 42] width 100 height 23
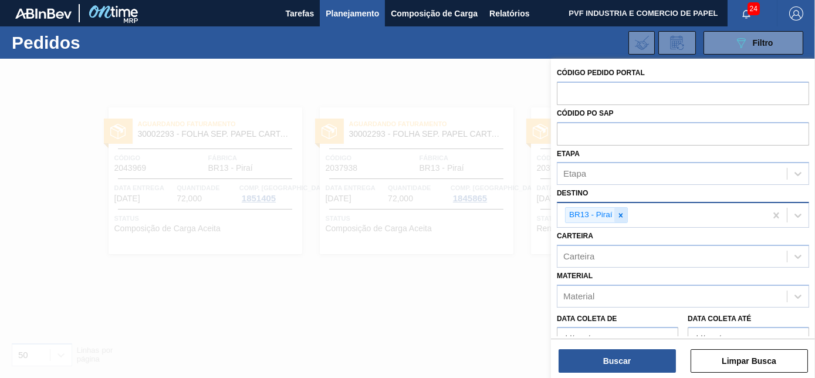
click at [620, 211] on icon at bounding box center [621, 215] width 8 height 8
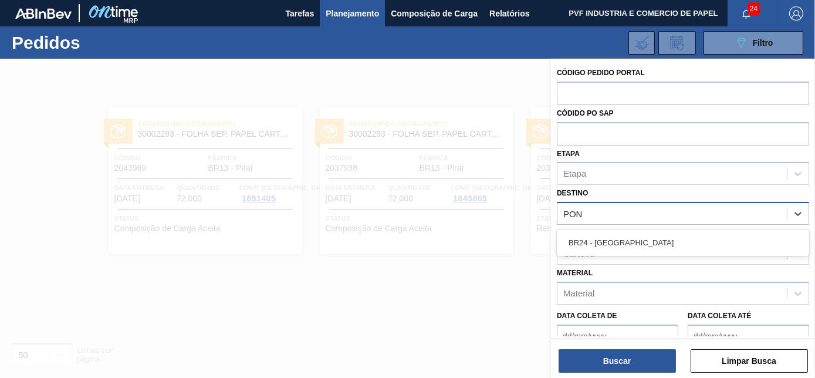
type input "PONT"
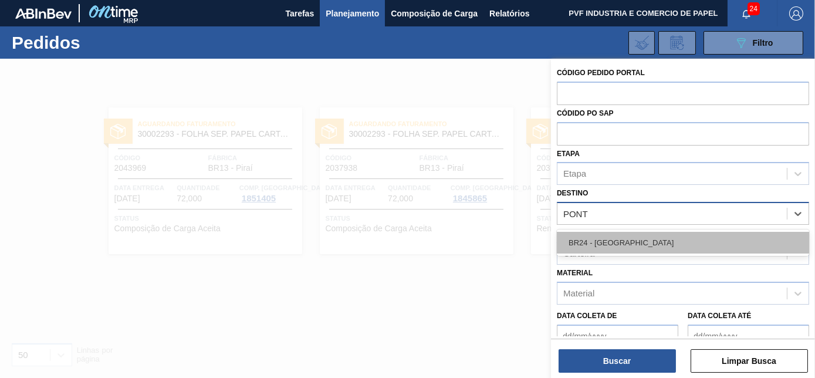
click at [624, 232] on div "BR24 - [GEOGRAPHIC_DATA]" at bounding box center [683, 243] width 252 height 22
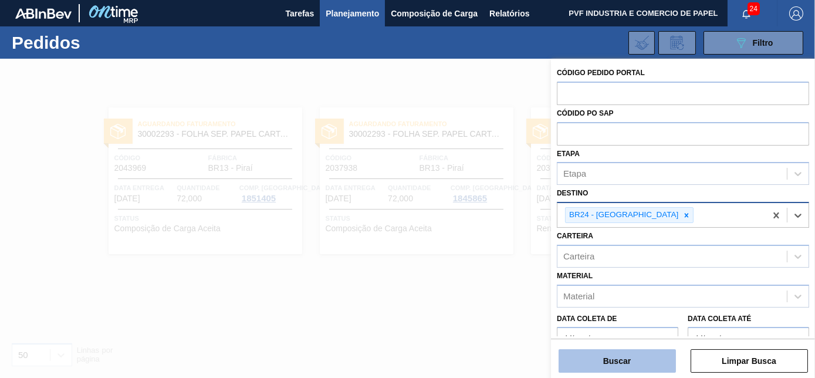
click at [643, 364] on button "Buscar" at bounding box center [616, 360] width 117 height 23
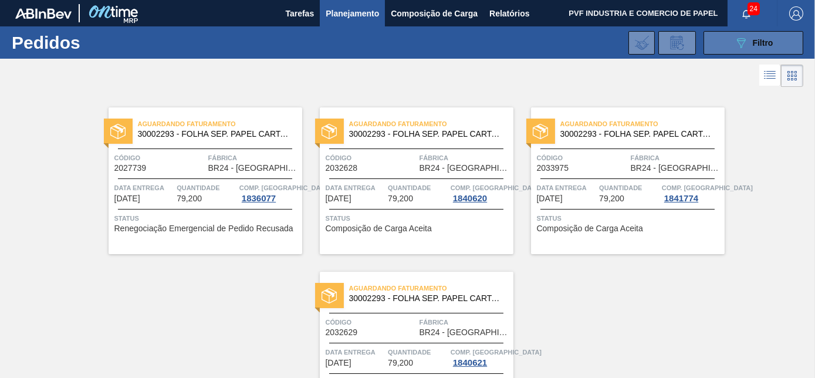
click at [729, 43] on button "089F7B8B-B2A5-4AFE-B5C0-19BA573D28AC Filtro" at bounding box center [753, 42] width 100 height 23
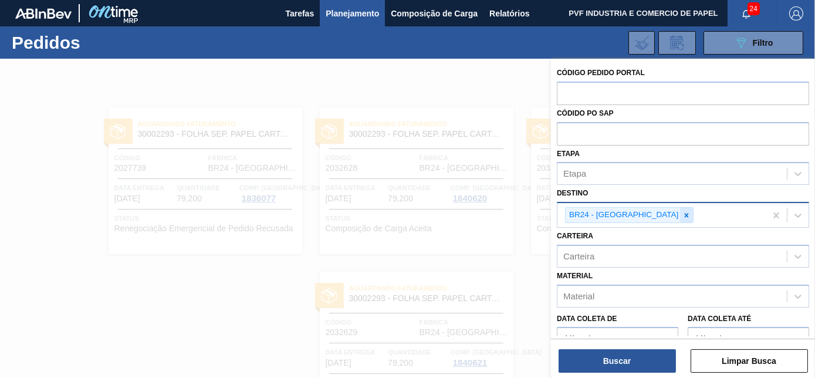
click at [682, 212] on icon at bounding box center [686, 215] width 8 height 8
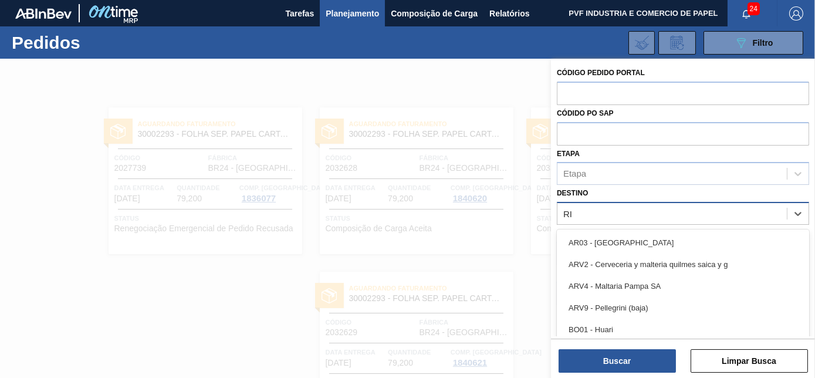
scroll to position [31, 0]
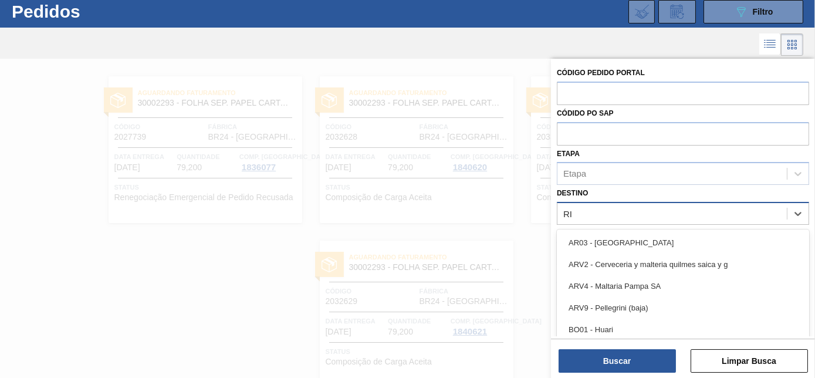
type input "RIO"
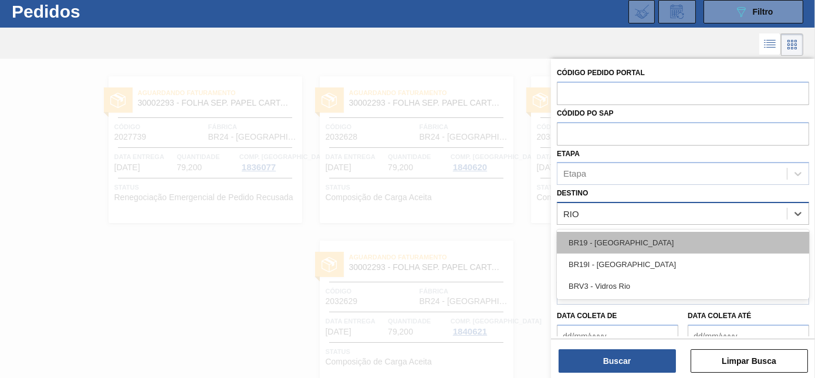
click at [634, 238] on div "BR19 - [GEOGRAPHIC_DATA]" at bounding box center [683, 243] width 252 height 22
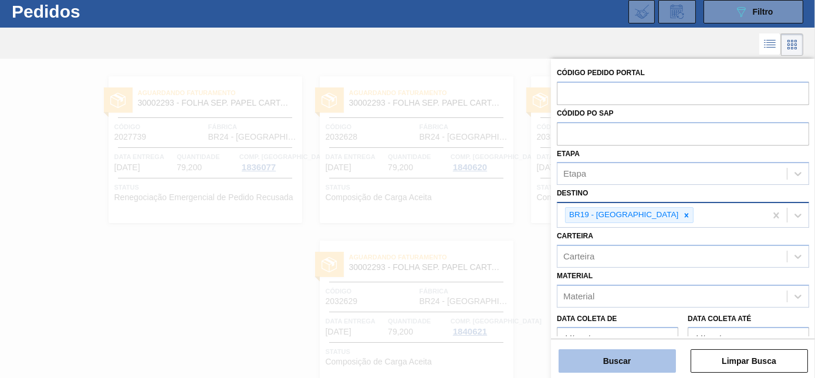
click at [632, 365] on button "Buscar" at bounding box center [616, 360] width 117 height 23
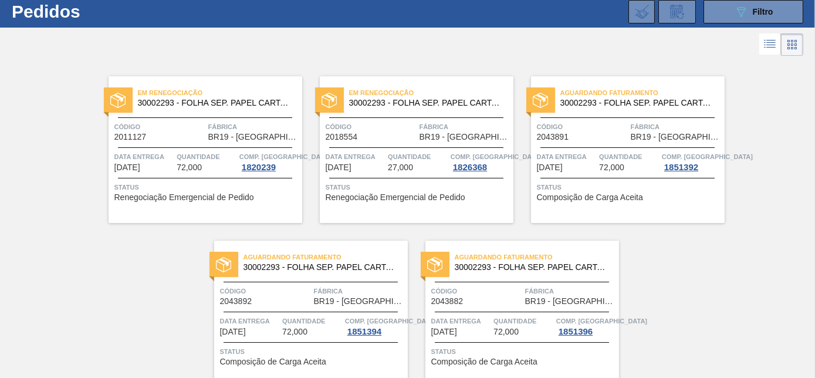
scroll to position [83, 0]
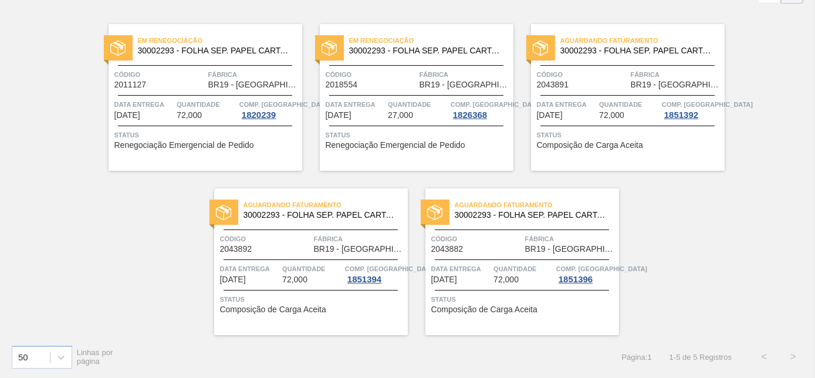
click at [221, 73] on span "Fábrica" at bounding box center [253, 75] width 91 height 12
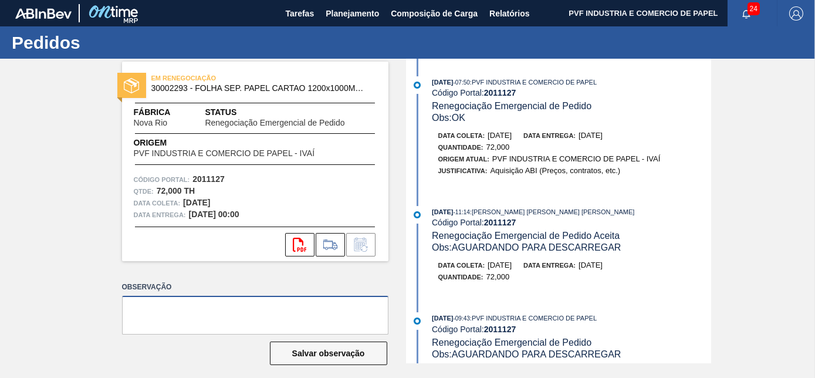
click at [268, 299] on textarea at bounding box center [255, 315] width 266 height 39
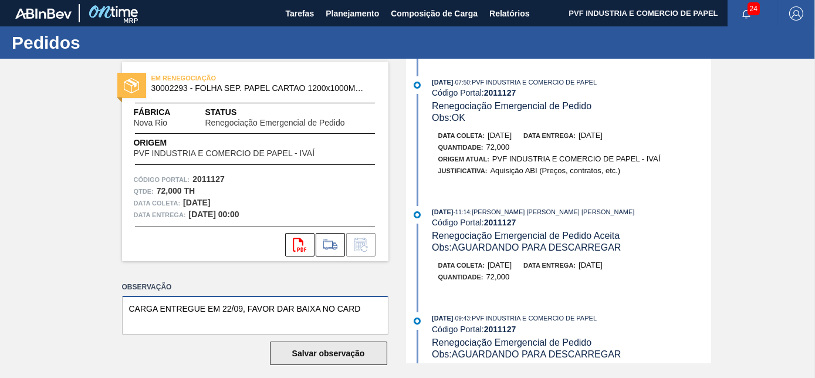
type textarea "CARGA ENTREGUE EM 22/09, FAVOR DAR BAIXA NO CARD"
click at [330, 352] on button "Salvar observação" at bounding box center [328, 352] width 117 height 23
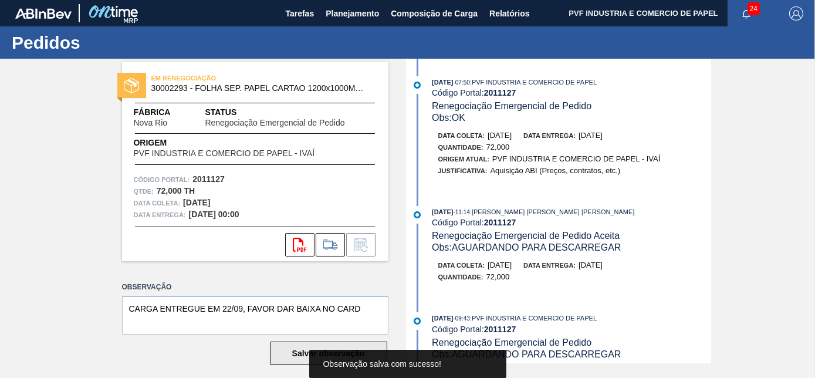
click at [297, 352] on button "Salvar observação" at bounding box center [328, 352] width 117 height 23
click at [360, 7] on span "Planejamento" at bounding box center [352, 13] width 53 height 14
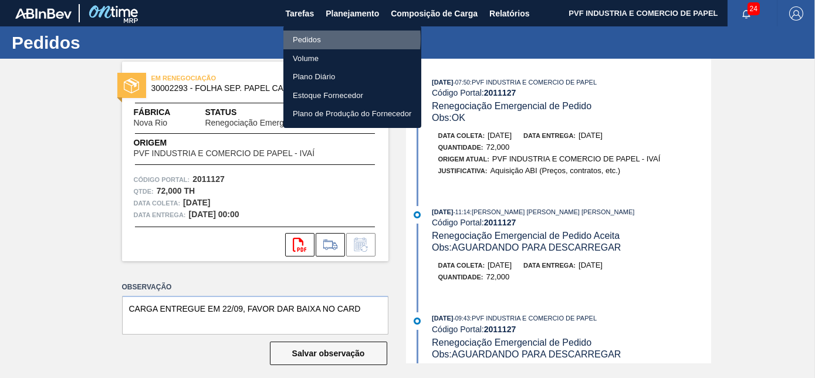
click at [315, 39] on li "Pedidos" at bounding box center [352, 40] width 138 height 19
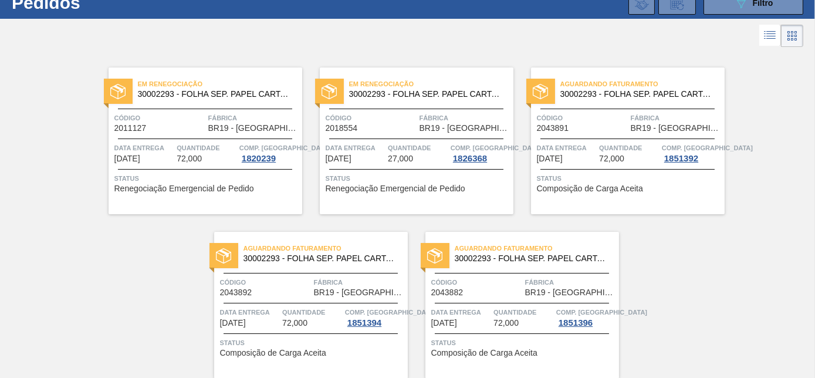
scroll to position [83, 0]
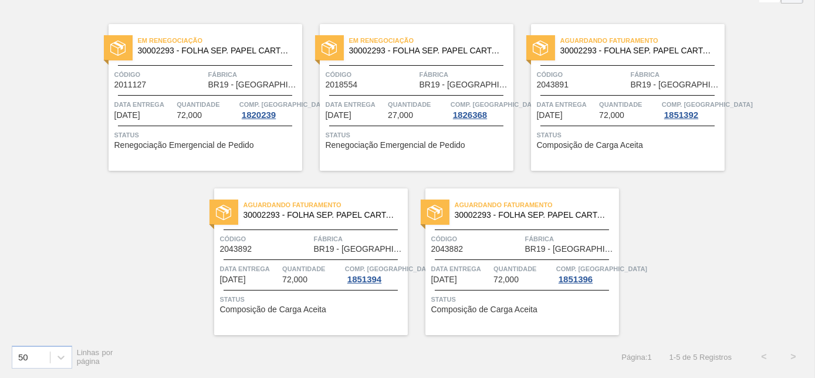
click at [371, 89] on div "Em Renegociação 30002293 - FOLHA SEP. PAPEL CARTAO 1200x1000M 350g Código 20185…" at bounding box center [417, 97] width 194 height 147
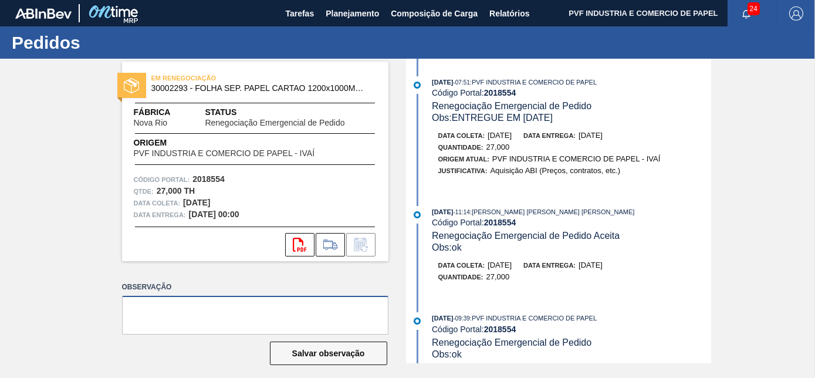
click at [222, 305] on textarea at bounding box center [255, 315] width 266 height 39
type textarea "MATERIAL ENTREGUE DIA 03/10"
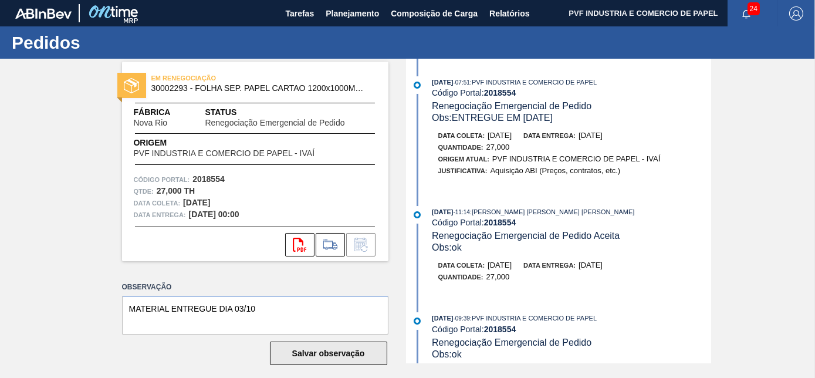
click at [314, 350] on button "Salvar observação" at bounding box center [328, 352] width 117 height 23
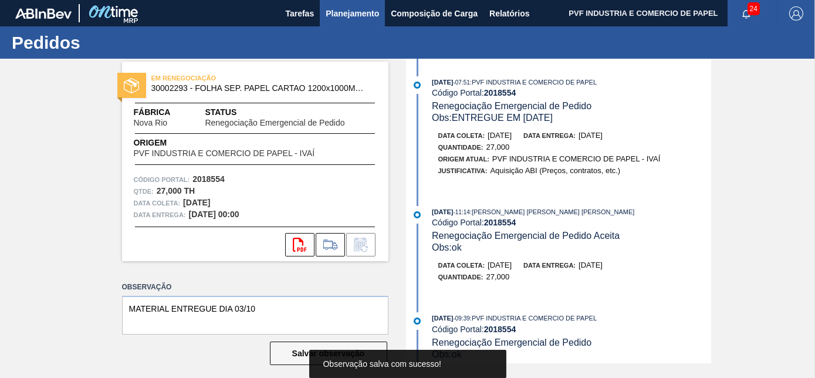
click at [353, 1] on button "Planejamento" at bounding box center [352, 13] width 65 height 26
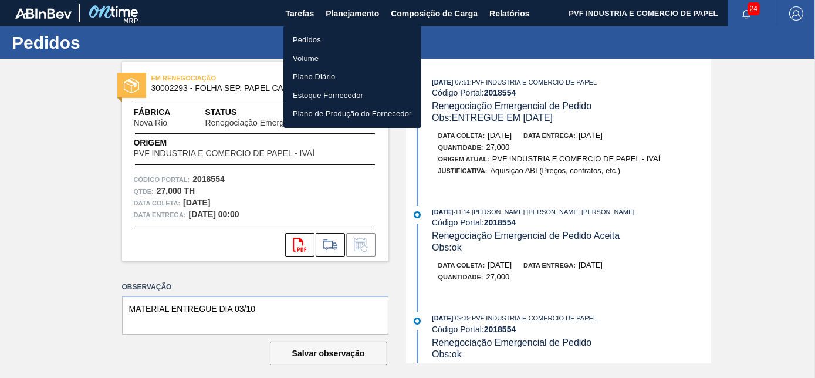
click at [311, 38] on li "Pedidos" at bounding box center [352, 40] width 138 height 19
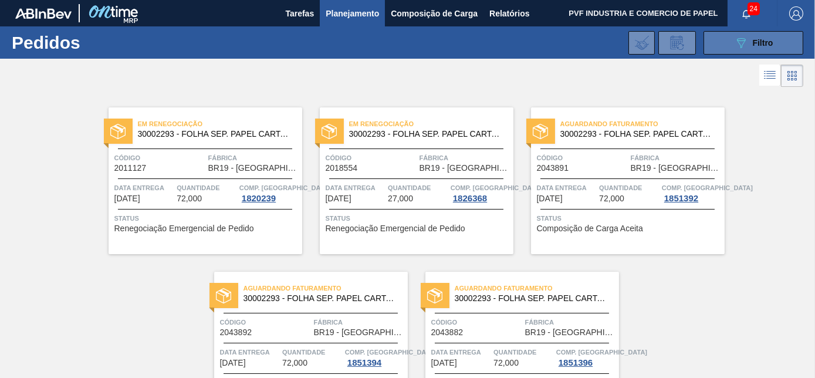
click at [737, 33] on button "089F7B8B-B2A5-4AFE-B5C0-19BA573D28AC Filtro" at bounding box center [753, 42] width 100 height 23
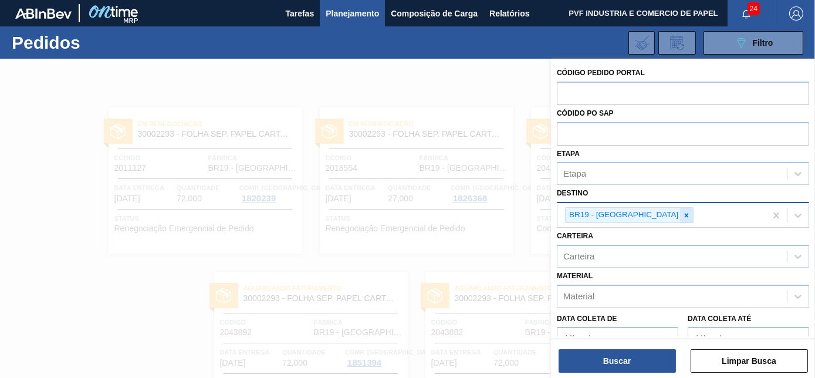
click at [685, 213] on icon at bounding box center [687, 215] width 4 height 4
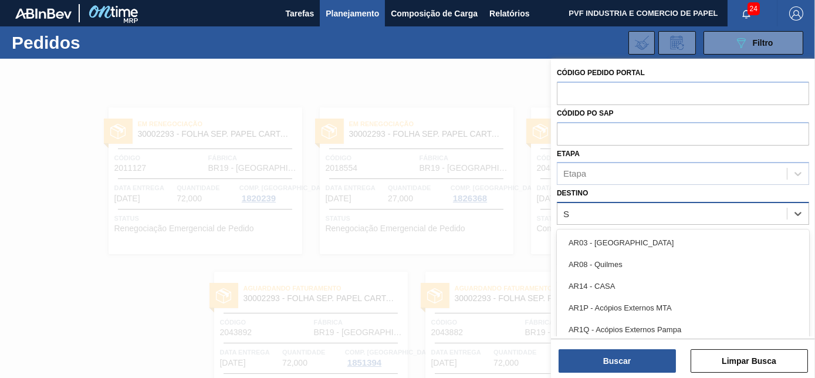
scroll to position [31, 0]
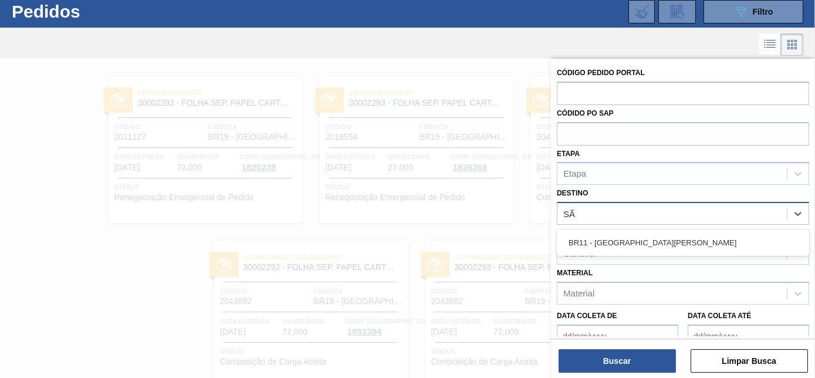
type input "SÃO"
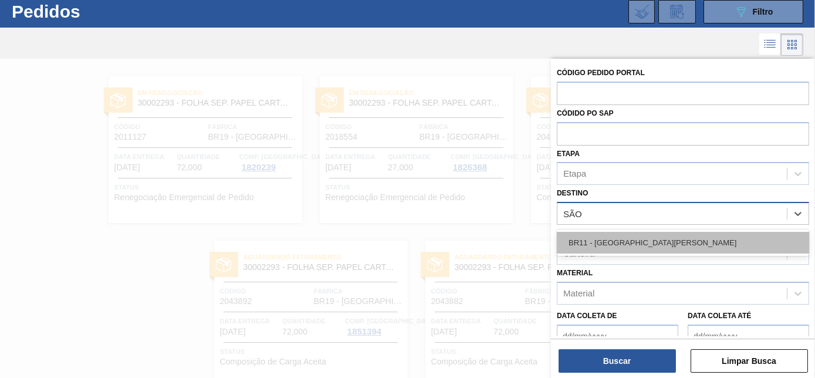
click at [617, 238] on div "BR11 - [GEOGRAPHIC_DATA][PERSON_NAME]" at bounding box center [683, 243] width 252 height 22
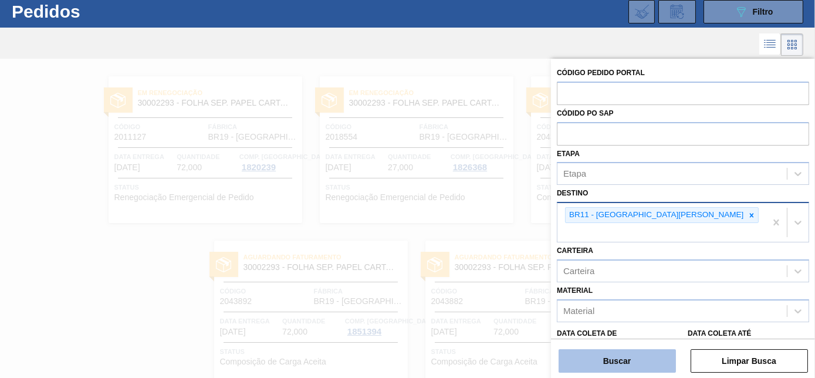
click at [636, 360] on button "Buscar" at bounding box center [616, 360] width 117 height 23
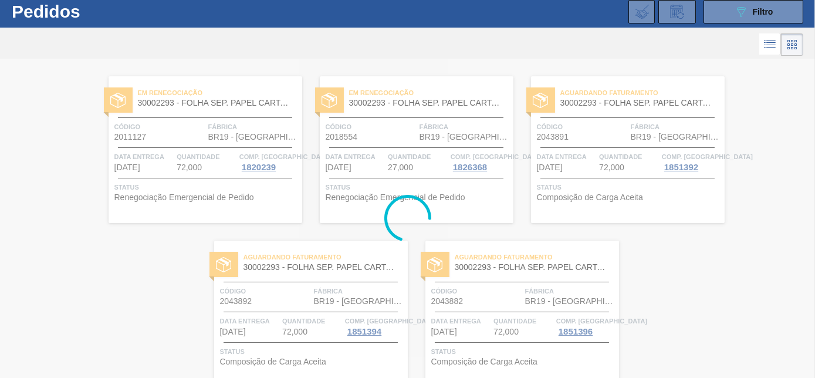
scroll to position [0, 0]
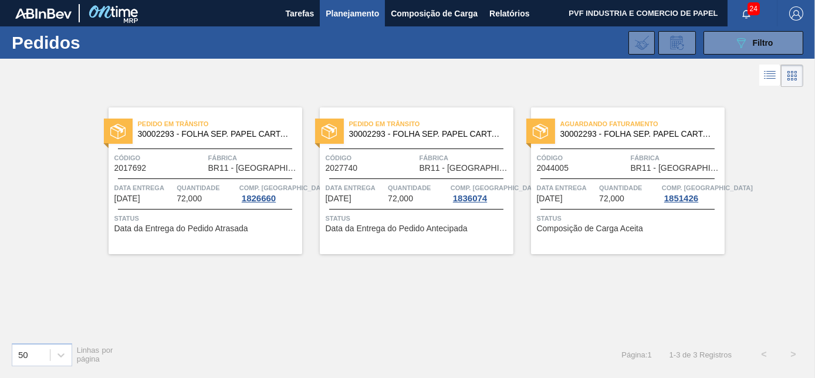
click at [162, 153] on span "Código" at bounding box center [159, 158] width 91 height 12
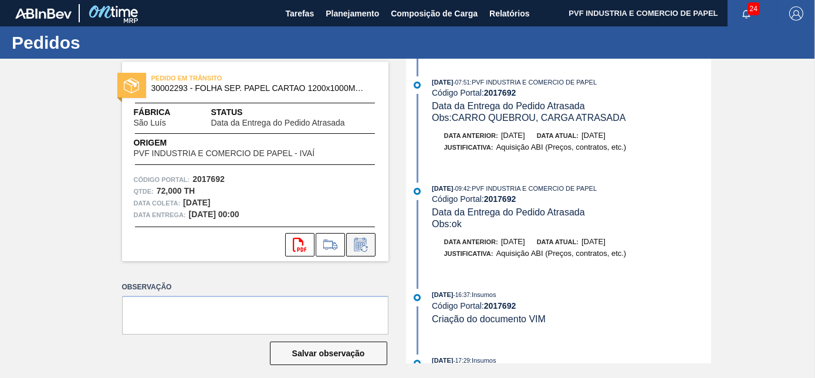
click at [357, 246] on icon at bounding box center [360, 245] width 19 height 14
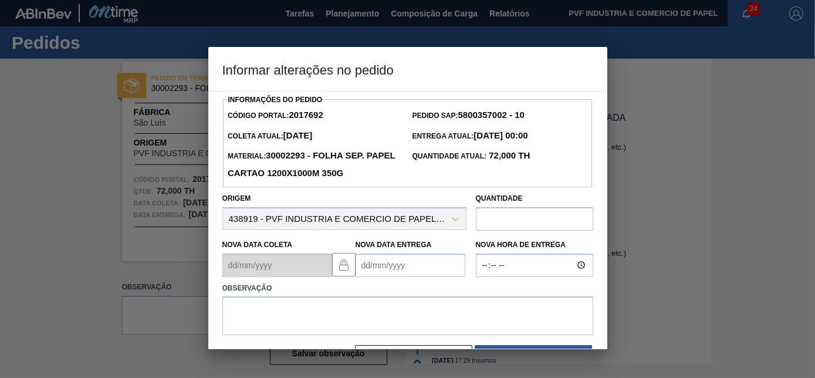
click at [370, 268] on Entrega2017692 "Nova Data Entrega" at bounding box center [411, 264] width 110 height 23
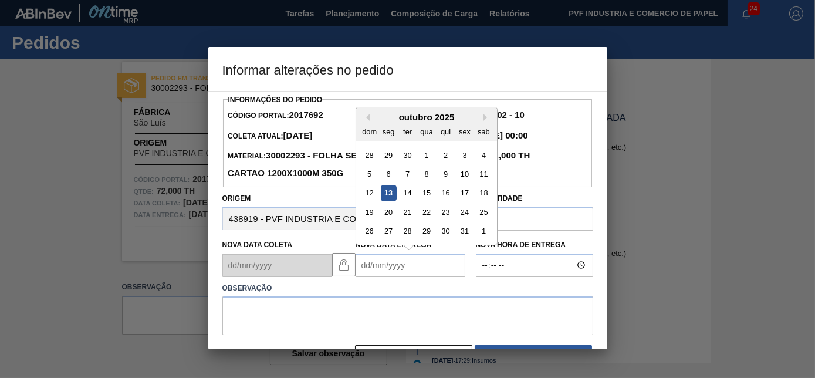
type Entrega2017692 "[DATE]"
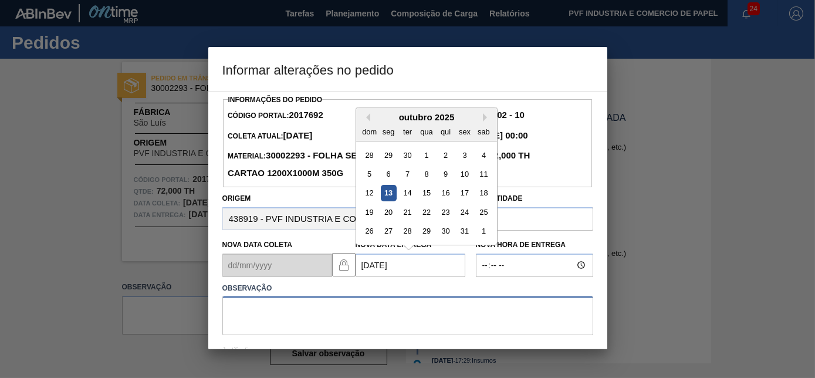
click at [358, 302] on textarea at bounding box center [407, 315] width 371 height 39
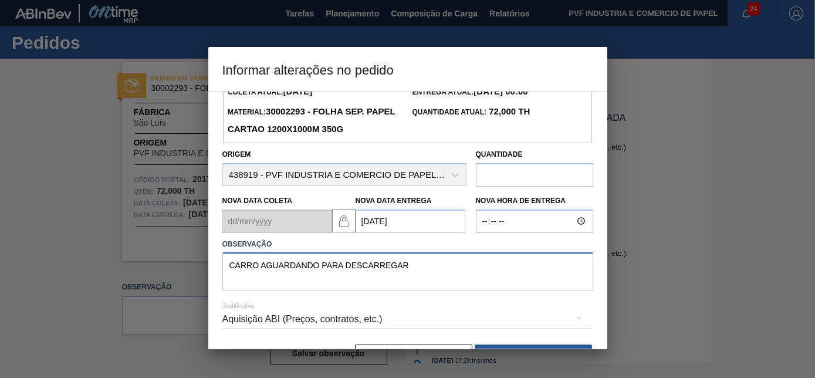
scroll to position [81, 0]
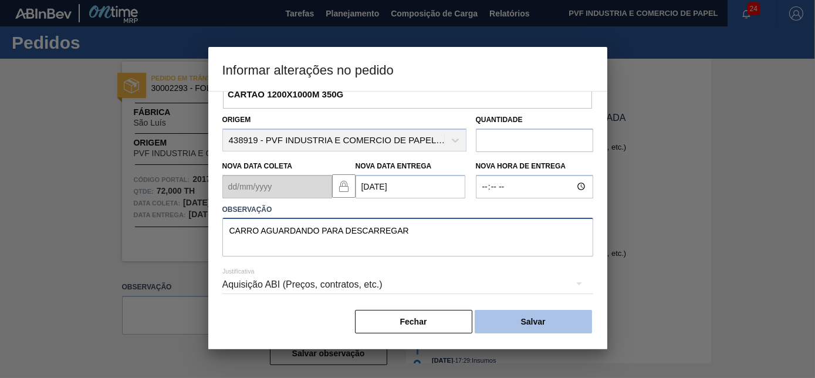
type textarea "CARRO AGUARDANDO PARA DESCARREGAR"
click at [540, 317] on button "Salvar" at bounding box center [533, 321] width 117 height 23
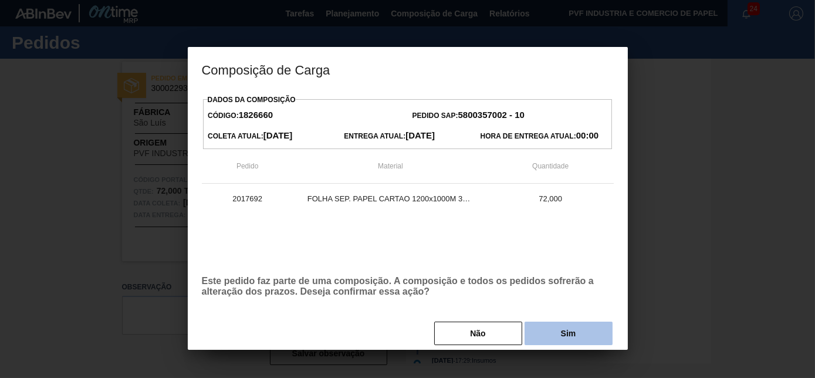
click at [568, 338] on button "Sim" at bounding box center [568, 332] width 88 height 23
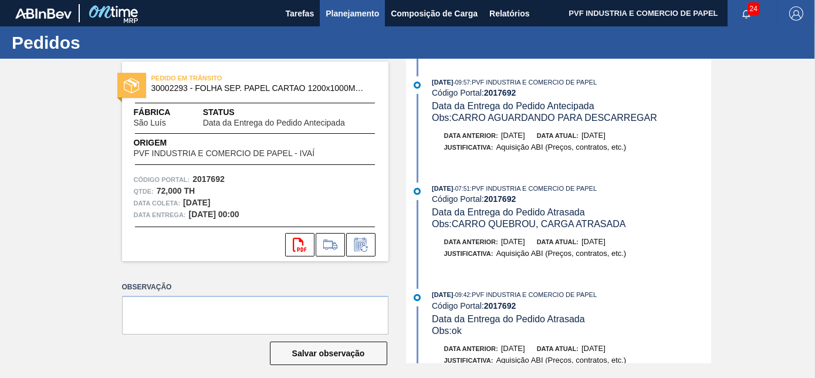
click at [341, 11] on span "Planejamento" at bounding box center [352, 13] width 53 height 14
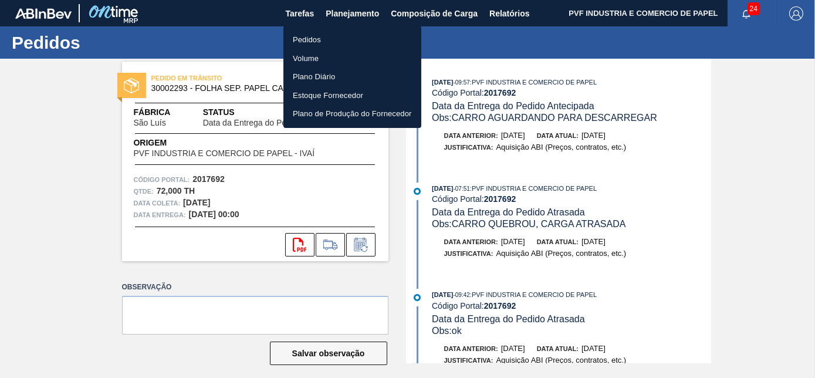
click at [300, 37] on li "Pedidos" at bounding box center [352, 40] width 138 height 19
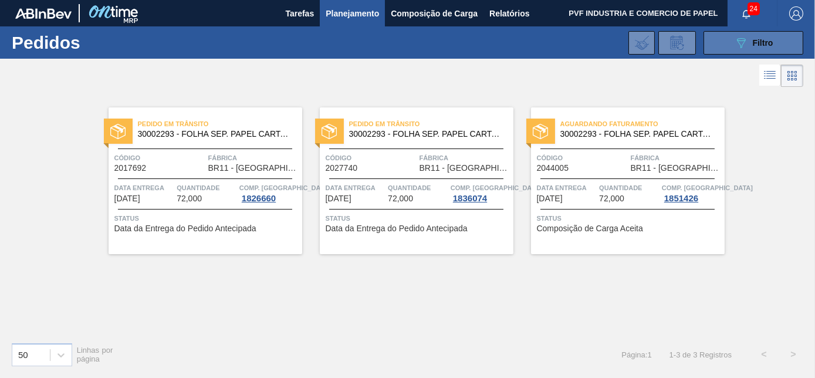
click at [729, 41] on button "089F7B8B-B2A5-4AFE-B5C0-19BA573D28AC Filtro" at bounding box center [753, 42] width 100 height 23
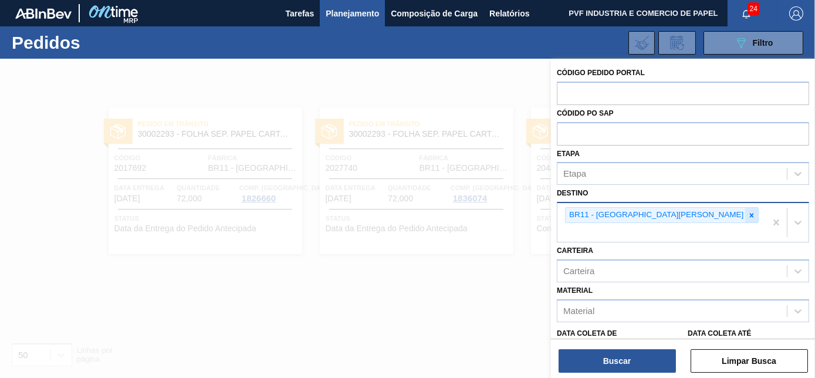
click at [750, 214] on icon at bounding box center [752, 215] width 4 height 4
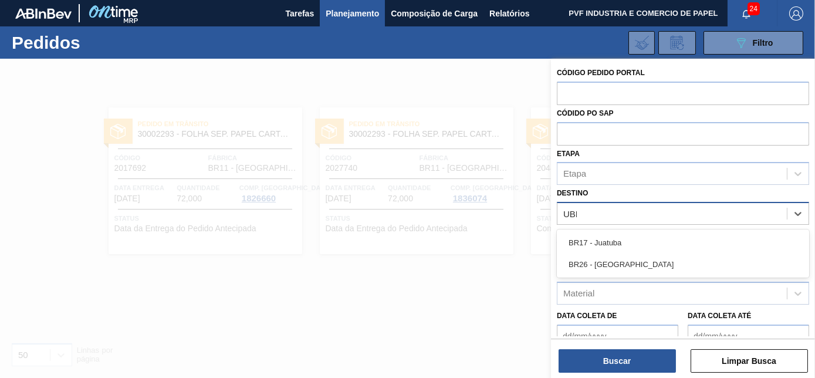
type input "UBER"
click at [624, 236] on div "BR26 - [GEOGRAPHIC_DATA]" at bounding box center [683, 243] width 252 height 22
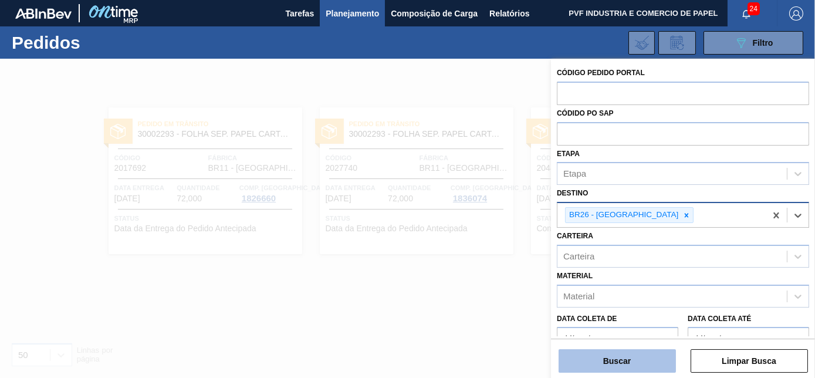
click at [655, 364] on button "Buscar" at bounding box center [616, 360] width 117 height 23
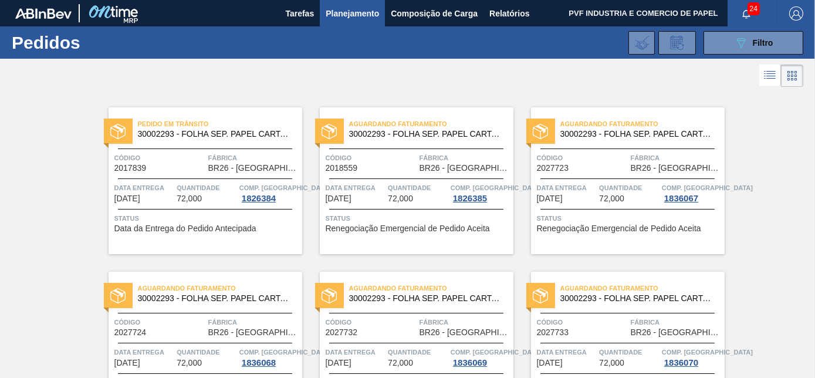
click at [212, 150] on div "Pedido [PERSON_NAME] 30002293 - FOLHA SEP. PAPEL CARTAO 1200x1000M 350g Código …" at bounding box center [206, 180] width 194 height 147
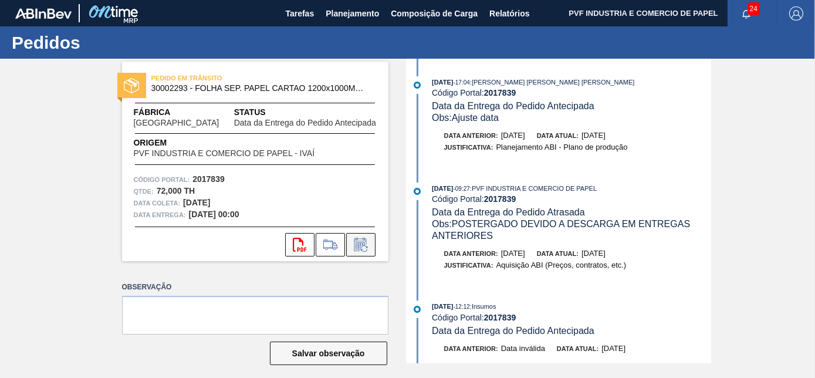
click at [359, 241] on icon at bounding box center [360, 244] width 12 height 13
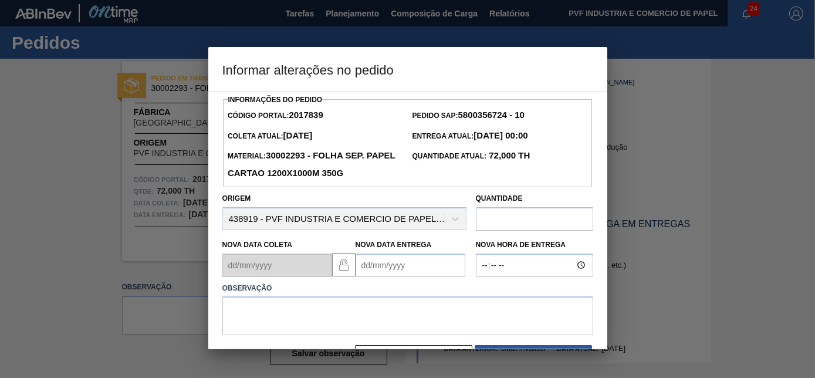
click at [402, 272] on Entrega2017839 "Nova Data Entrega" at bounding box center [411, 264] width 110 height 23
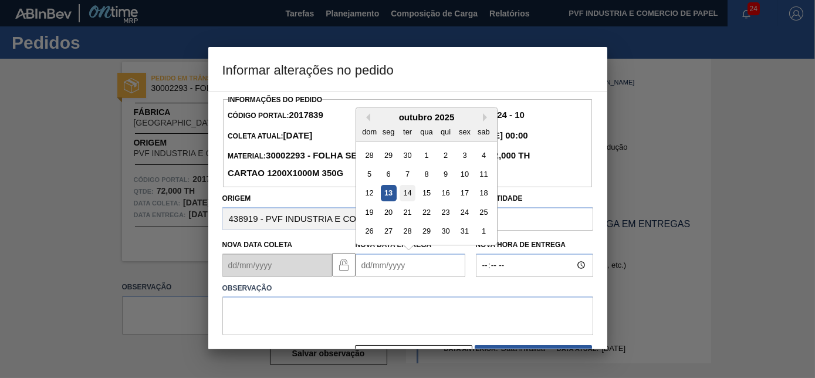
click at [407, 197] on div "14" at bounding box center [407, 193] width 16 height 16
type Entrega2017839 "[DATE]"
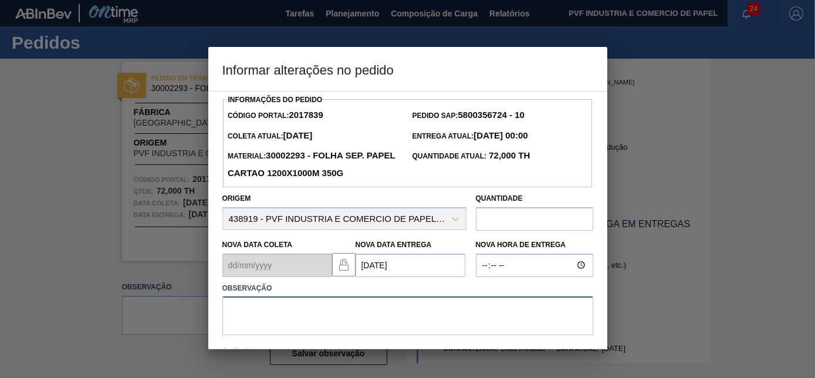
click at [362, 315] on textarea at bounding box center [407, 315] width 371 height 39
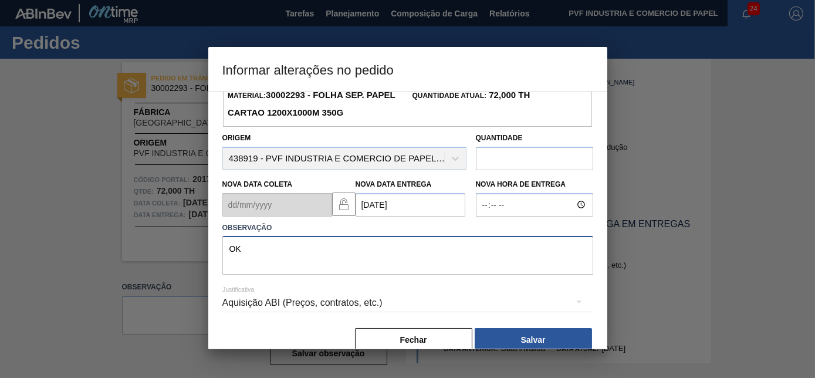
scroll to position [81, 0]
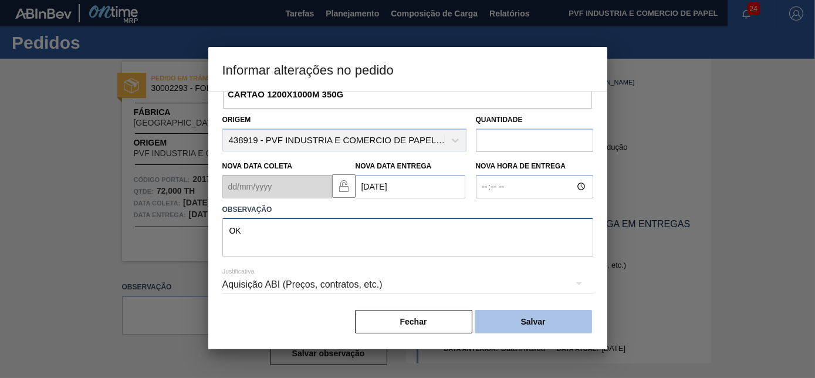
type textarea "OK"
click at [537, 326] on button "Salvar" at bounding box center [533, 321] width 117 height 23
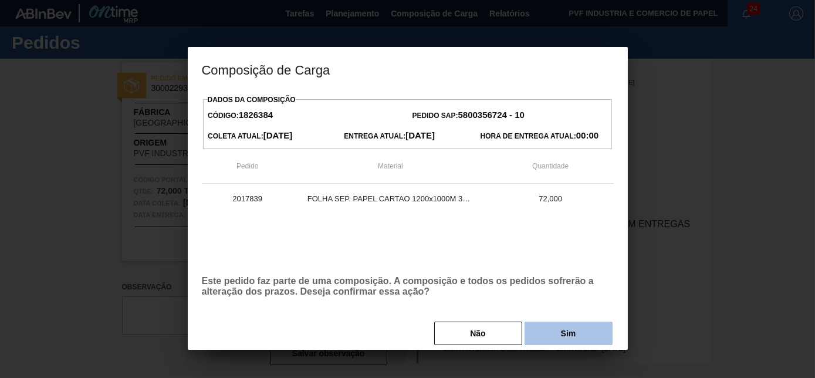
click at [556, 336] on button "Sim" at bounding box center [568, 332] width 88 height 23
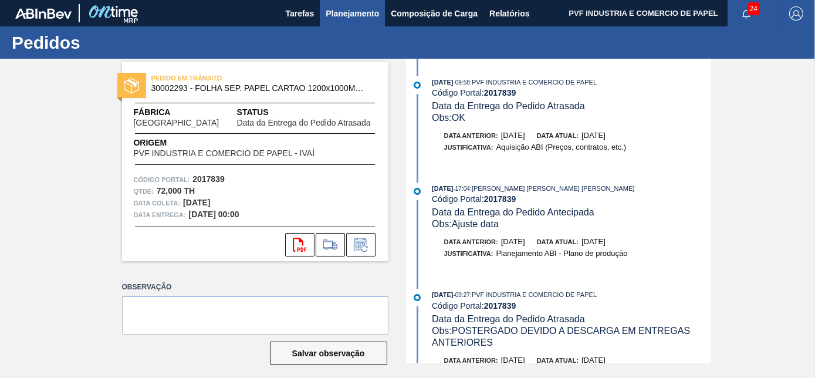
click at [333, 11] on span "Planejamento" at bounding box center [352, 13] width 53 height 14
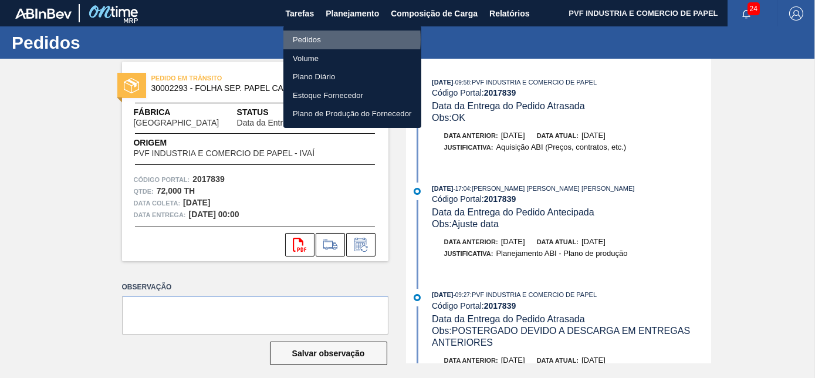
click at [300, 39] on li "Pedidos" at bounding box center [352, 40] width 138 height 19
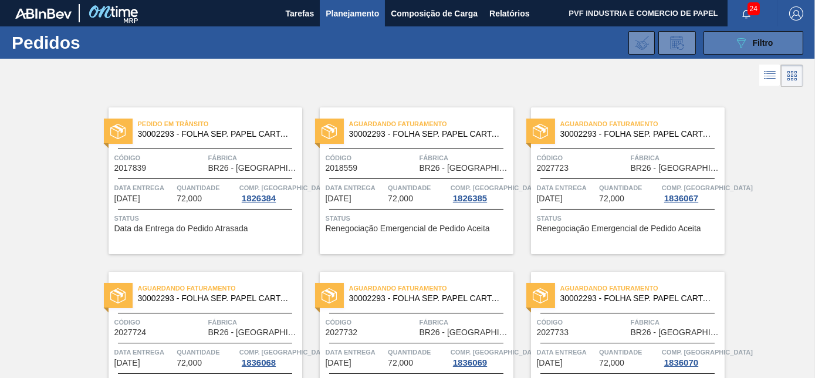
click at [744, 41] on icon "089F7B8B-B2A5-4AFE-B5C0-19BA573D28AC" at bounding box center [741, 43] width 14 height 14
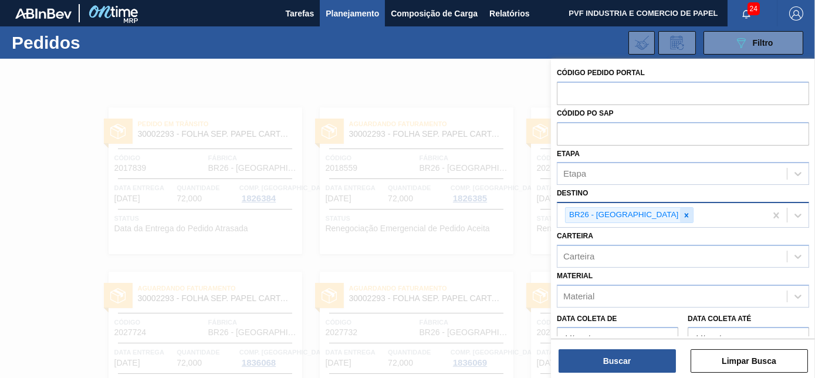
click at [682, 214] on icon at bounding box center [686, 215] width 8 height 8
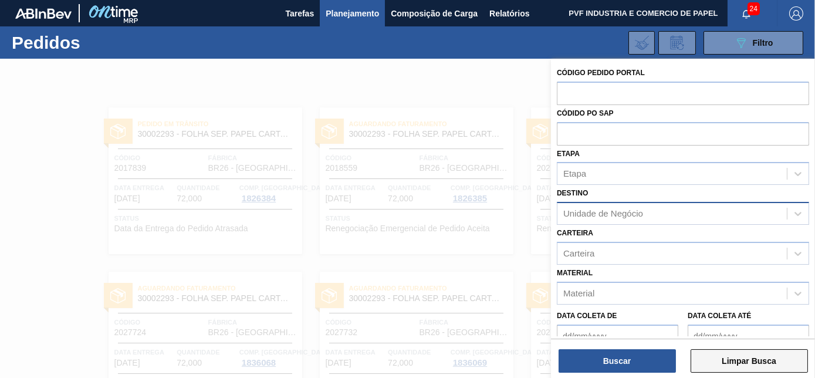
click at [720, 365] on button "Limpar Busca" at bounding box center [748, 360] width 117 height 23
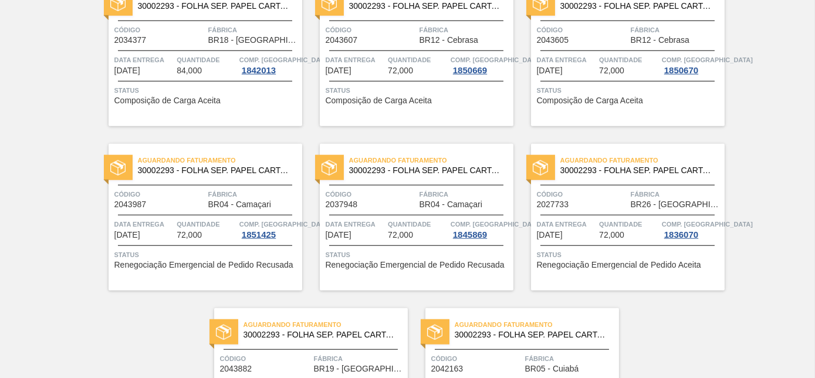
scroll to position [2547, 0]
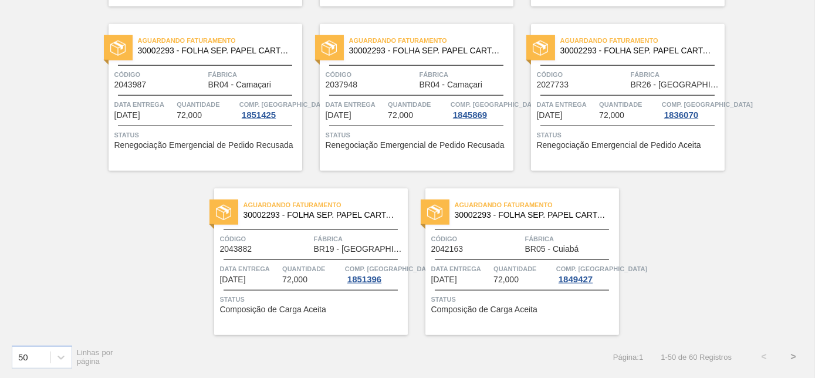
click at [793, 358] on button ">" at bounding box center [792, 356] width 29 height 29
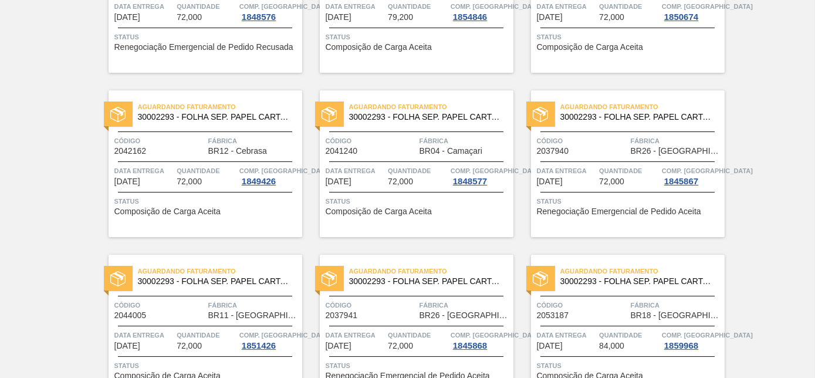
scroll to position [0, 0]
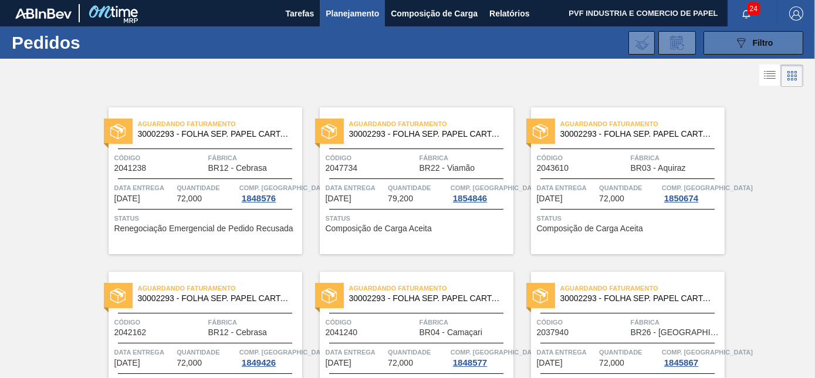
click at [757, 45] on span "Filtro" at bounding box center [763, 42] width 21 height 9
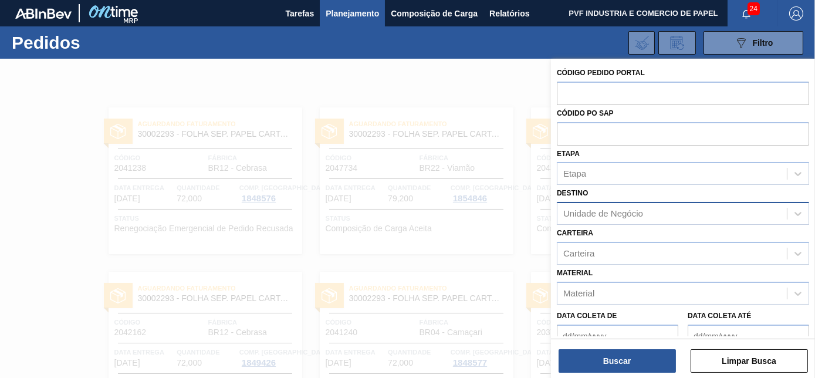
click at [635, 206] on div "Unidade de Negócio" at bounding box center [671, 213] width 229 height 17
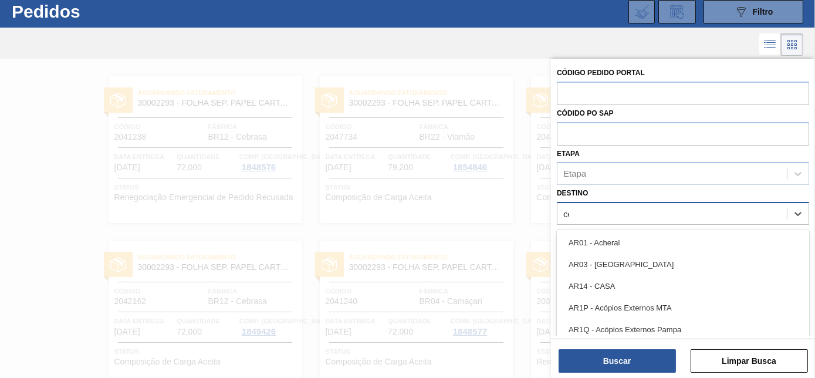
scroll to position [31, 0]
type input "cebr"
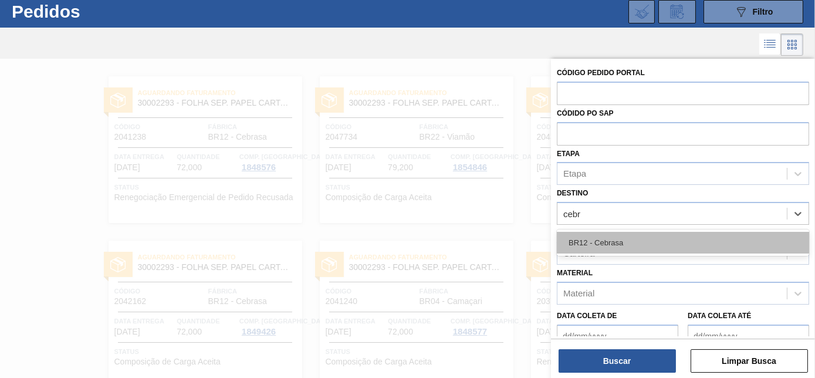
click at [618, 242] on div "BR12 - Cebrasa" at bounding box center [683, 243] width 252 height 22
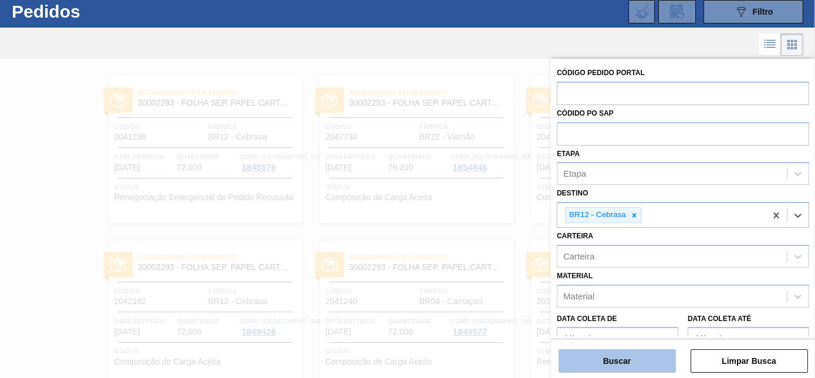
click at [621, 364] on button "Buscar" at bounding box center [616, 360] width 117 height 23
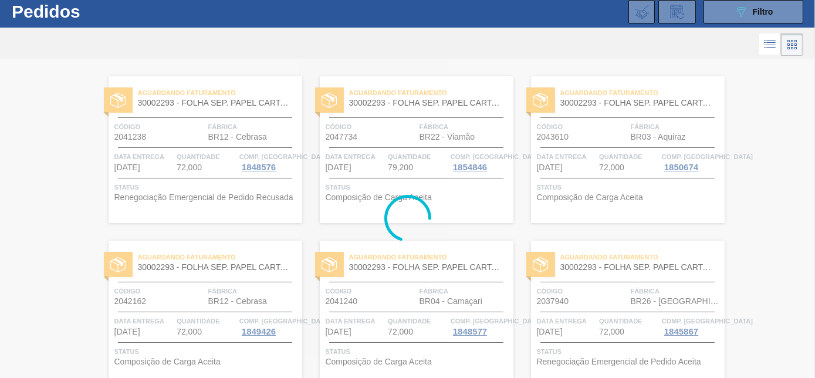
click at [773, 168] on div at bounding box center [407, 218] width 815 height 319
click at [662, 208] on div at bounding box center [407, 218] width 815 height 319
click at [649, 235] on div at bounding box center [407, 218] width 815 height 319
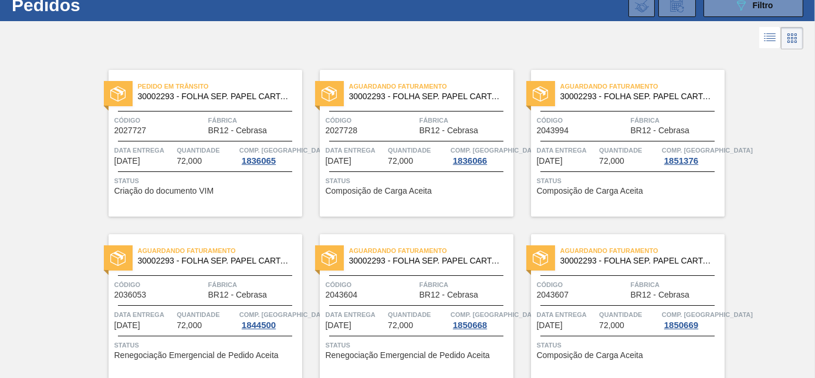
scroll to position [0, 0]
